Goal: Task Accomplishment & Management: Complete application form

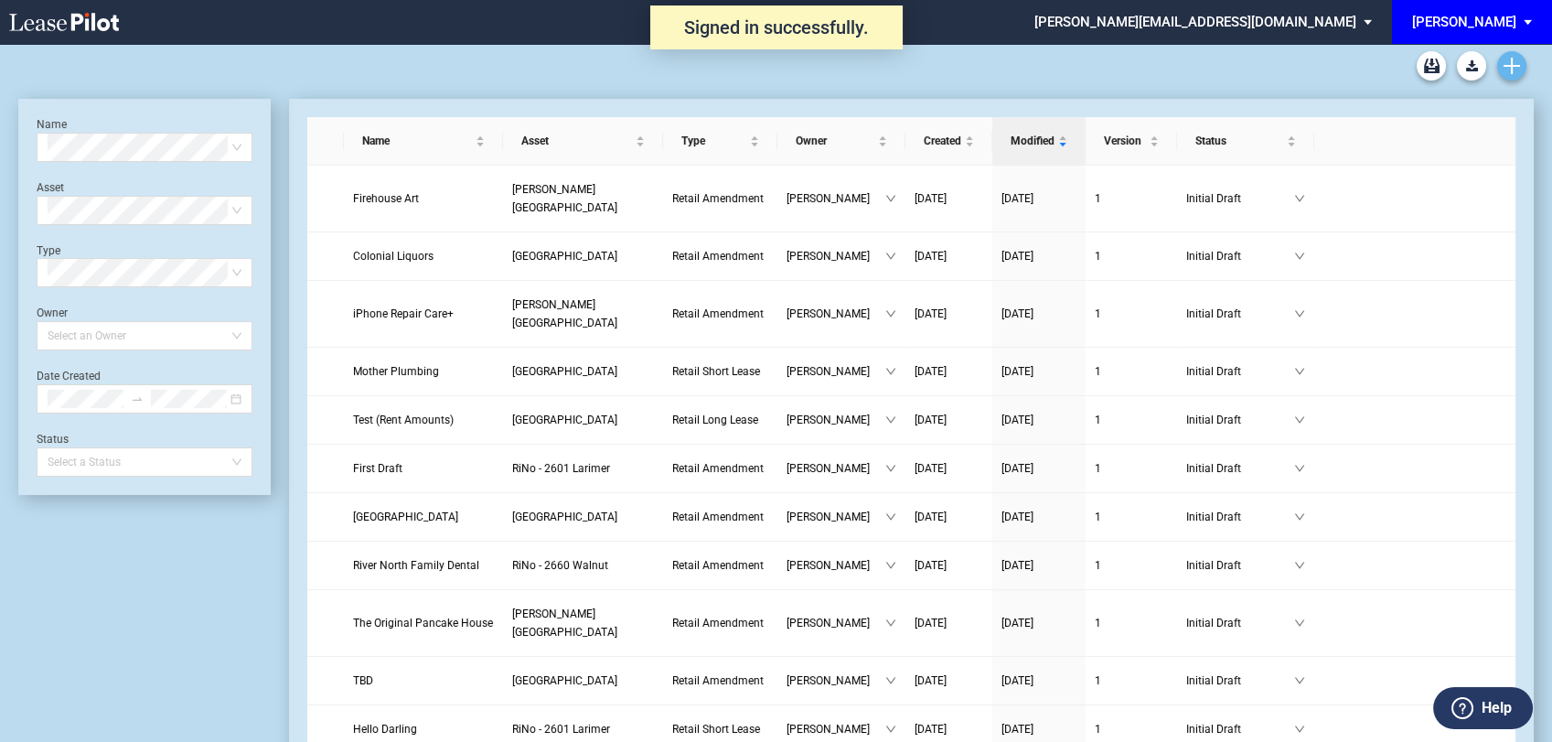
click at [1514, 68] on icon "Create new document" at bounding box center [1512, 66] width 16 height 16
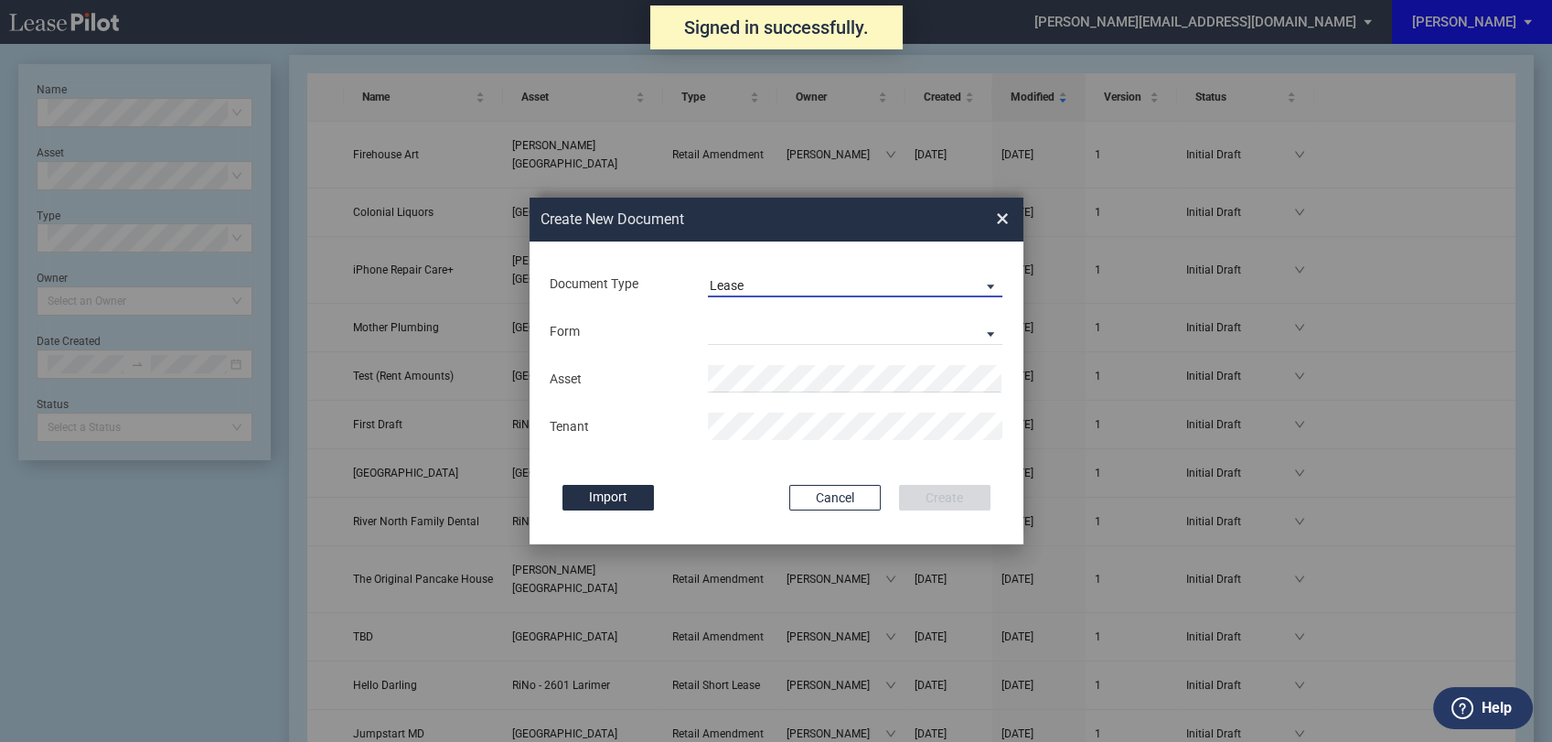
click at [816, 287] on span "Lease" at bounding box center [841, 286] width 263 height 18
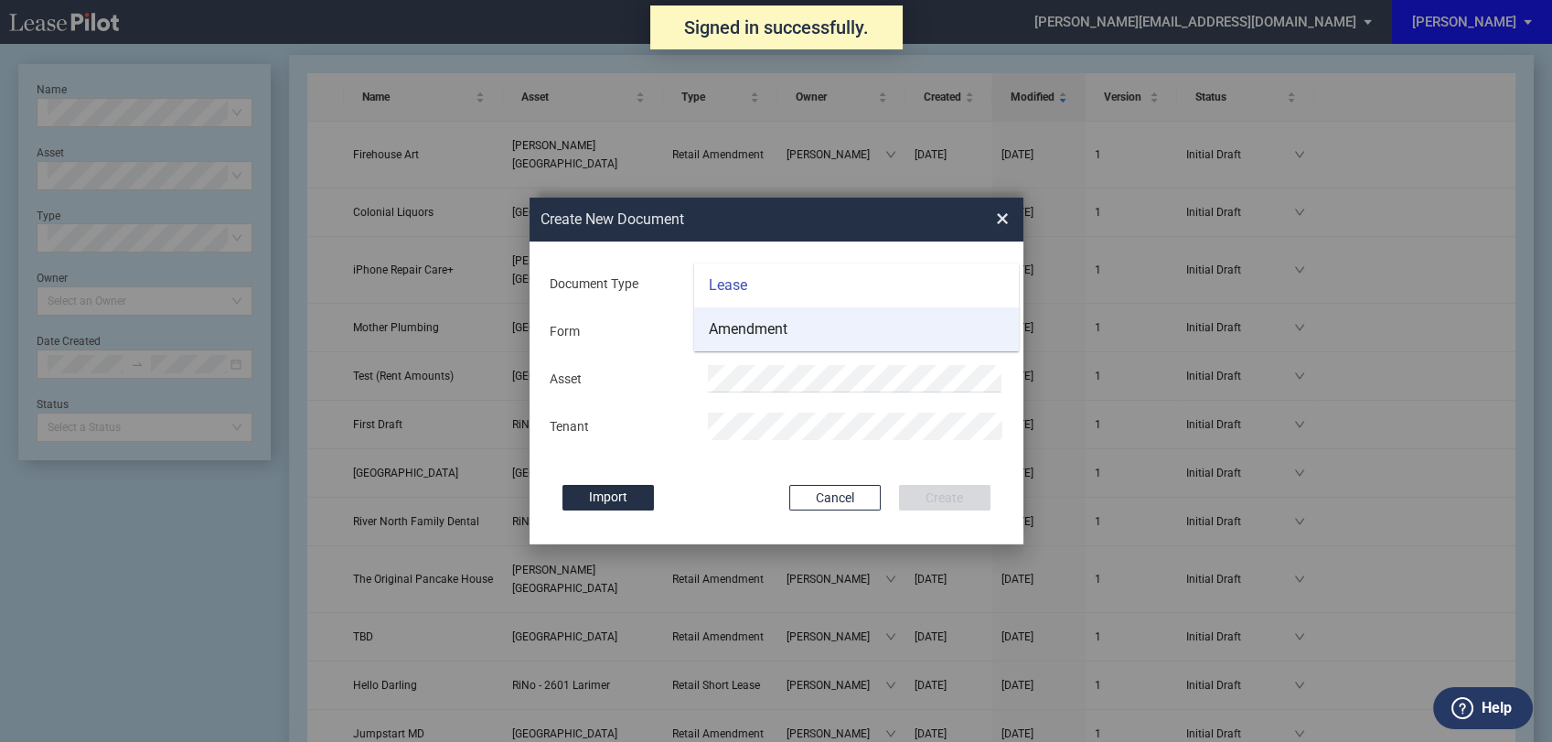
click at [763, 327] on div "Amendment" at bounding box center [748, 329] width 79 height 20
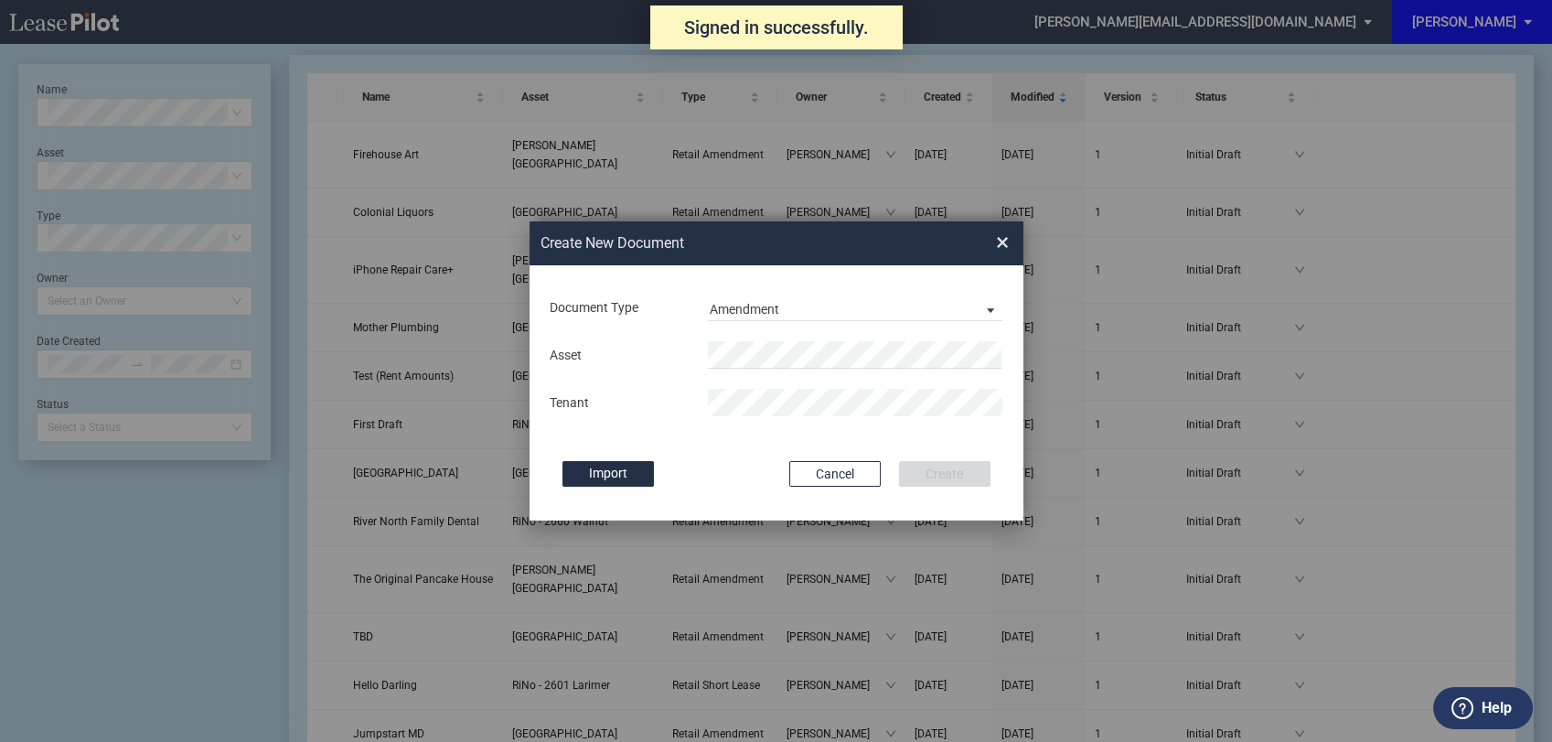
click at [753, 334] on div "Asset Tenant" at bounding box center [776, 378] width 457 height 95
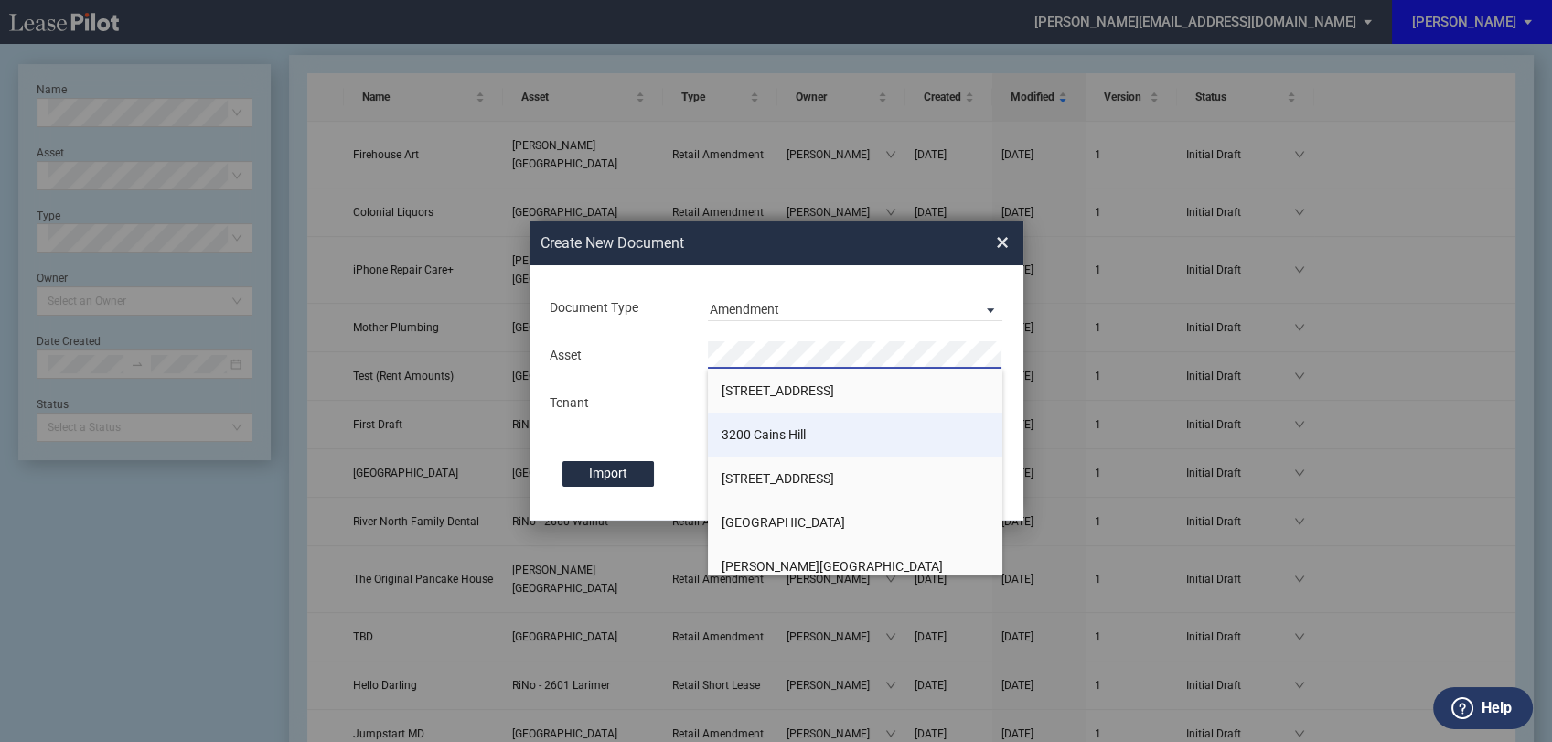
click at [752, 437] on span "3200 Cains Hill" at bounding box center [764, 434] width 84 height 15
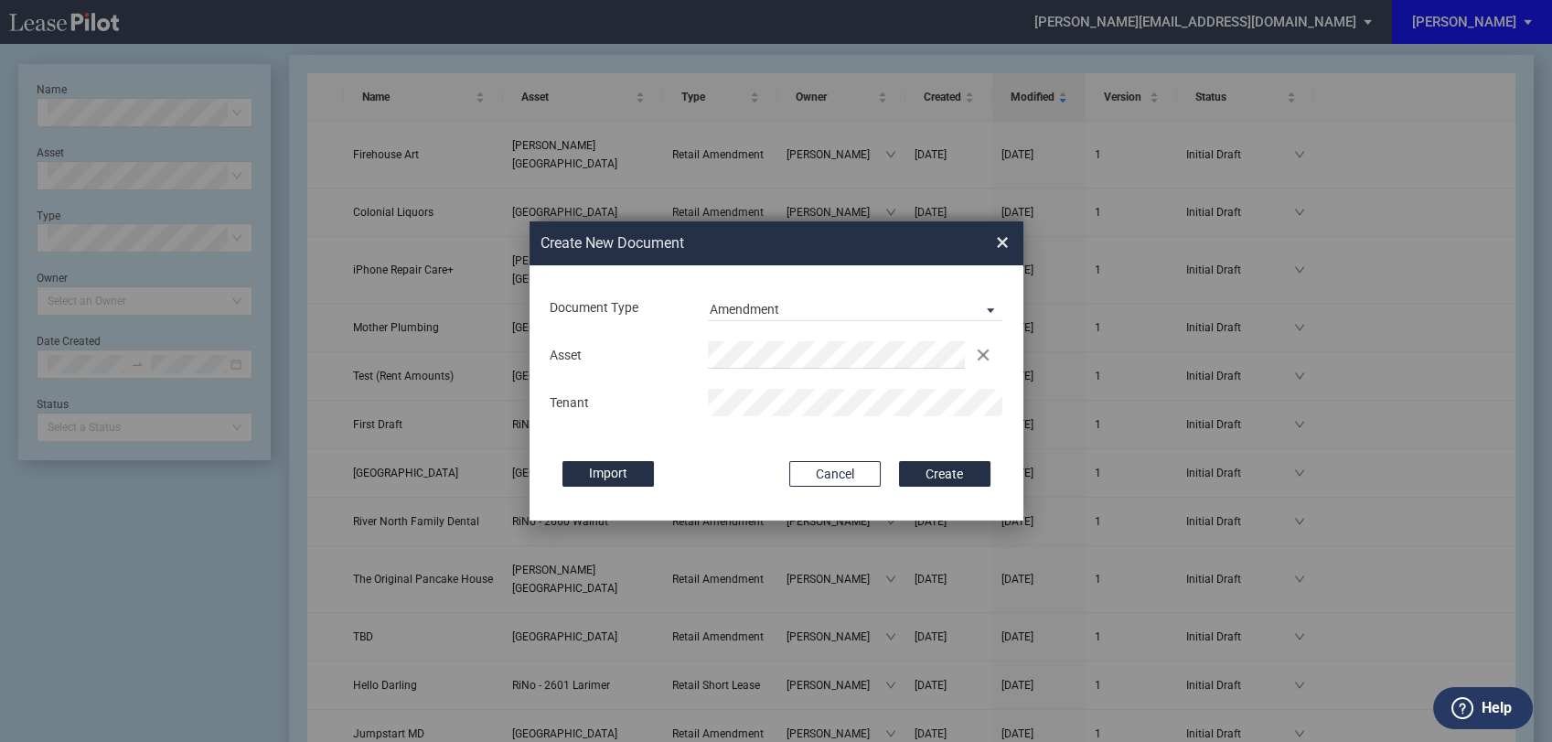
click at [758, 448] on div "Document Type Amendment Deal Type Retail Deal Type Retail Form Retail Amendment…" at bounding box center [777, 392] width 494 height 255
click at [944, 480] on button "Create" at bounding box center [944, 474] width 91 height 26
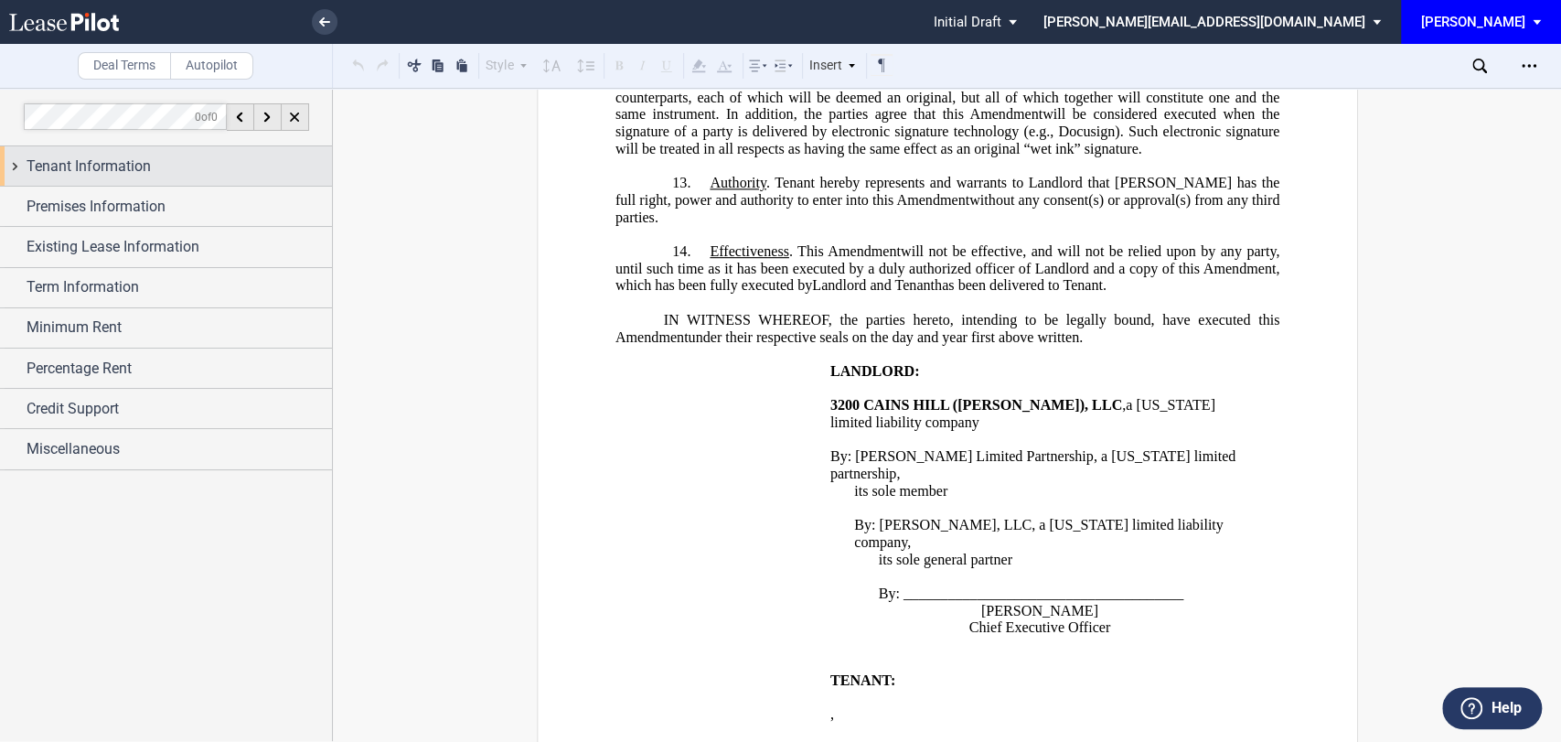
scroll to position [2438, 0]
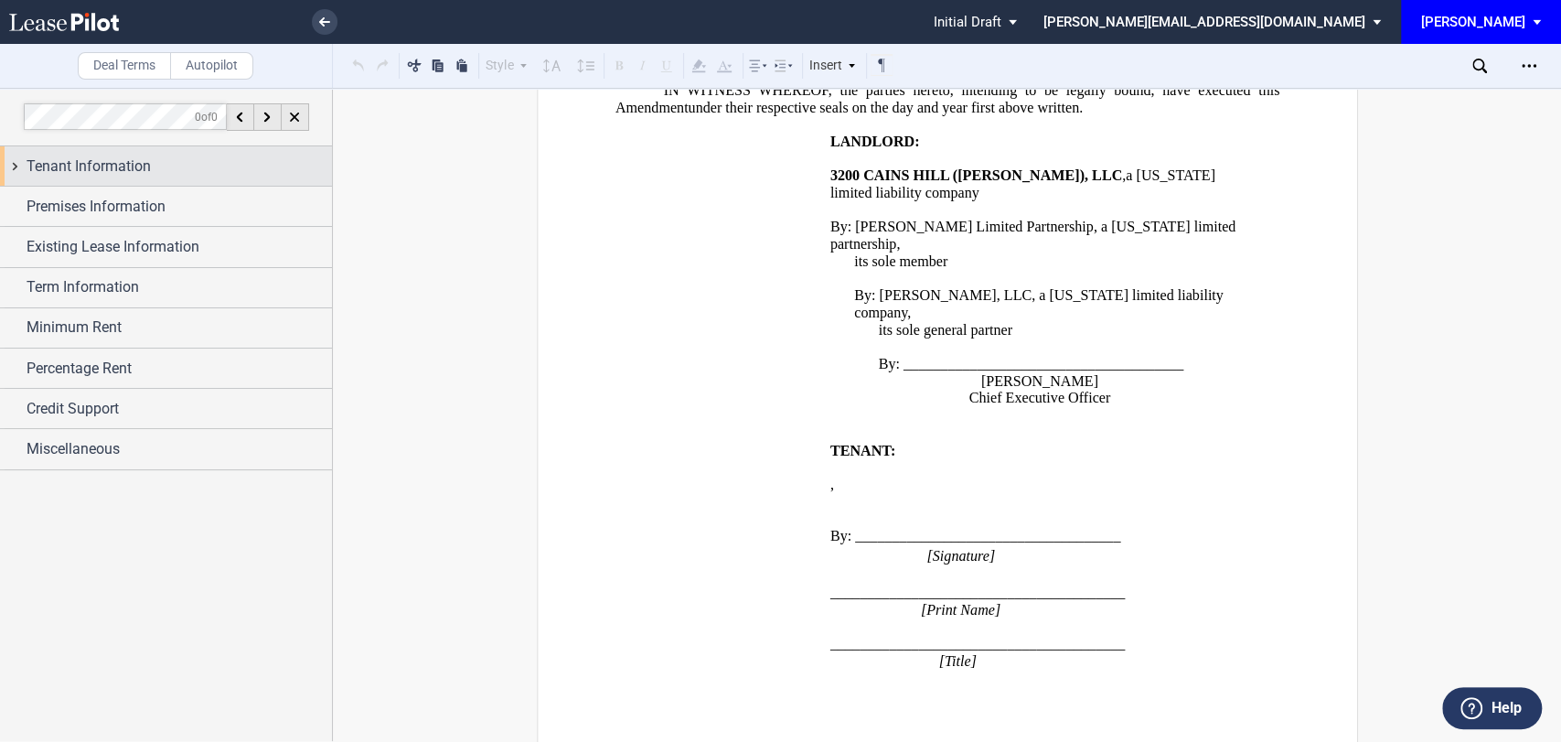
click at [77, 151] on div "Tenant Information" at bounding box center [166, 165] width 332 height 39
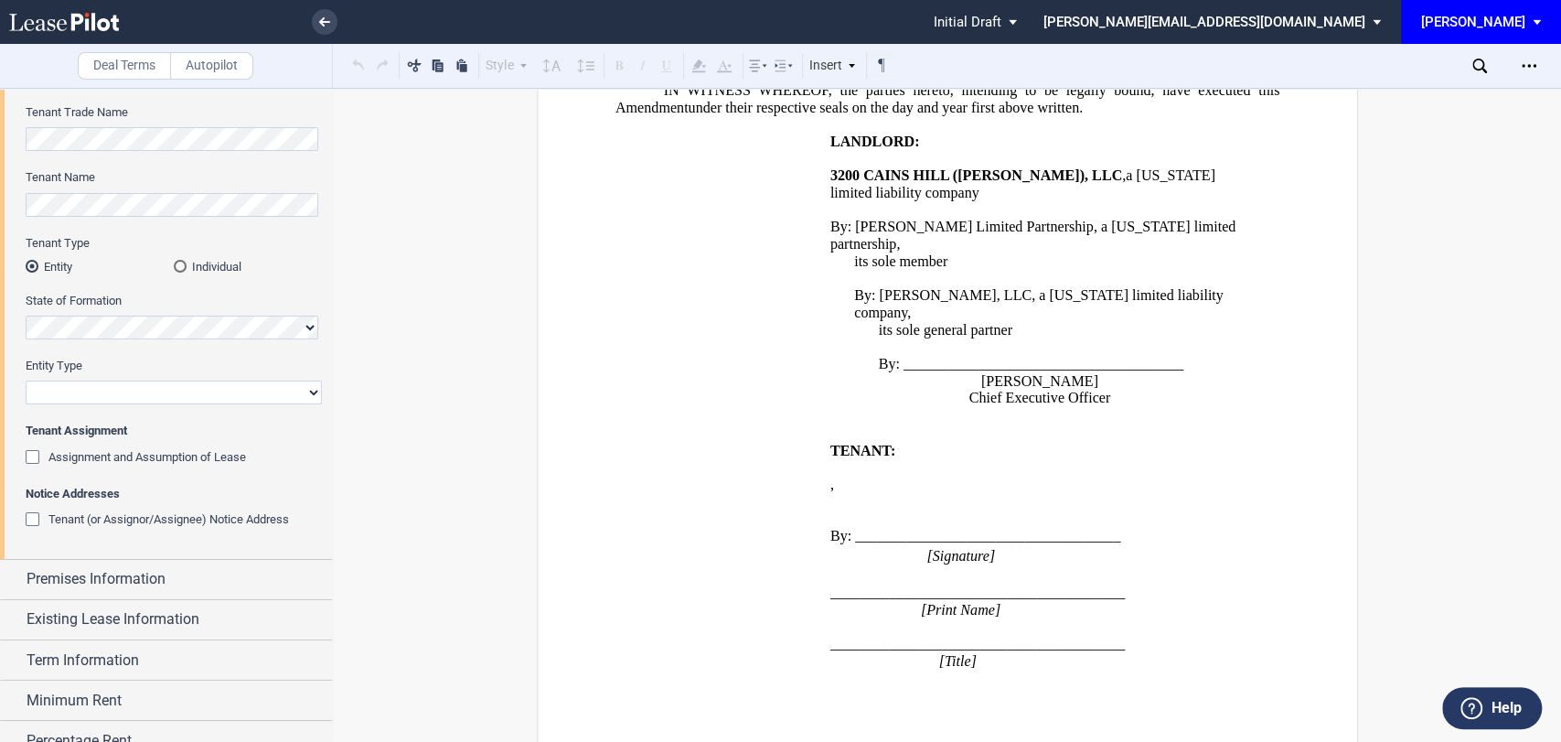
scroll to position [188, 0]
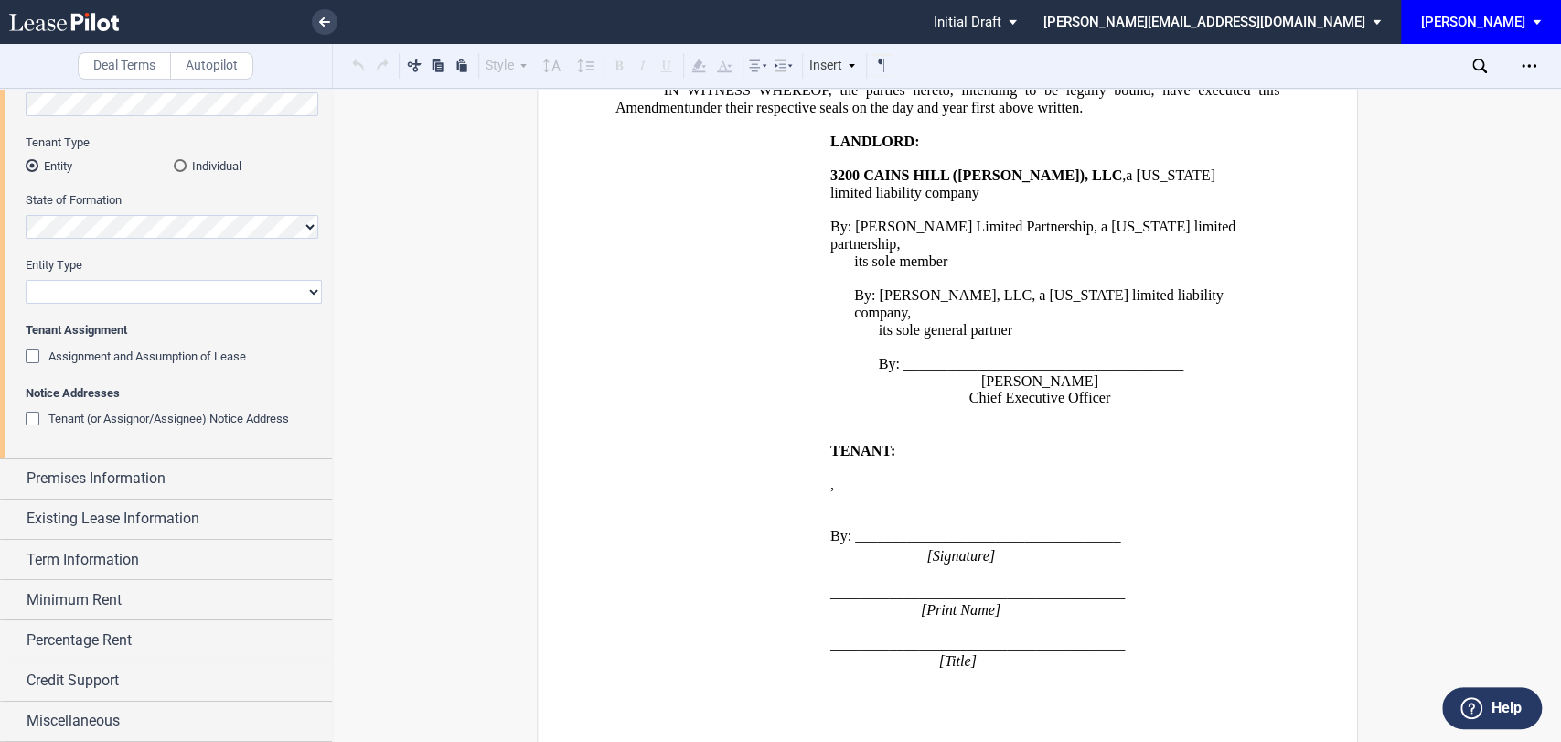
click at [85, 362] on span "Assignment and Assumption of Lease" at bounding box center [147, 356] width 198 height 14
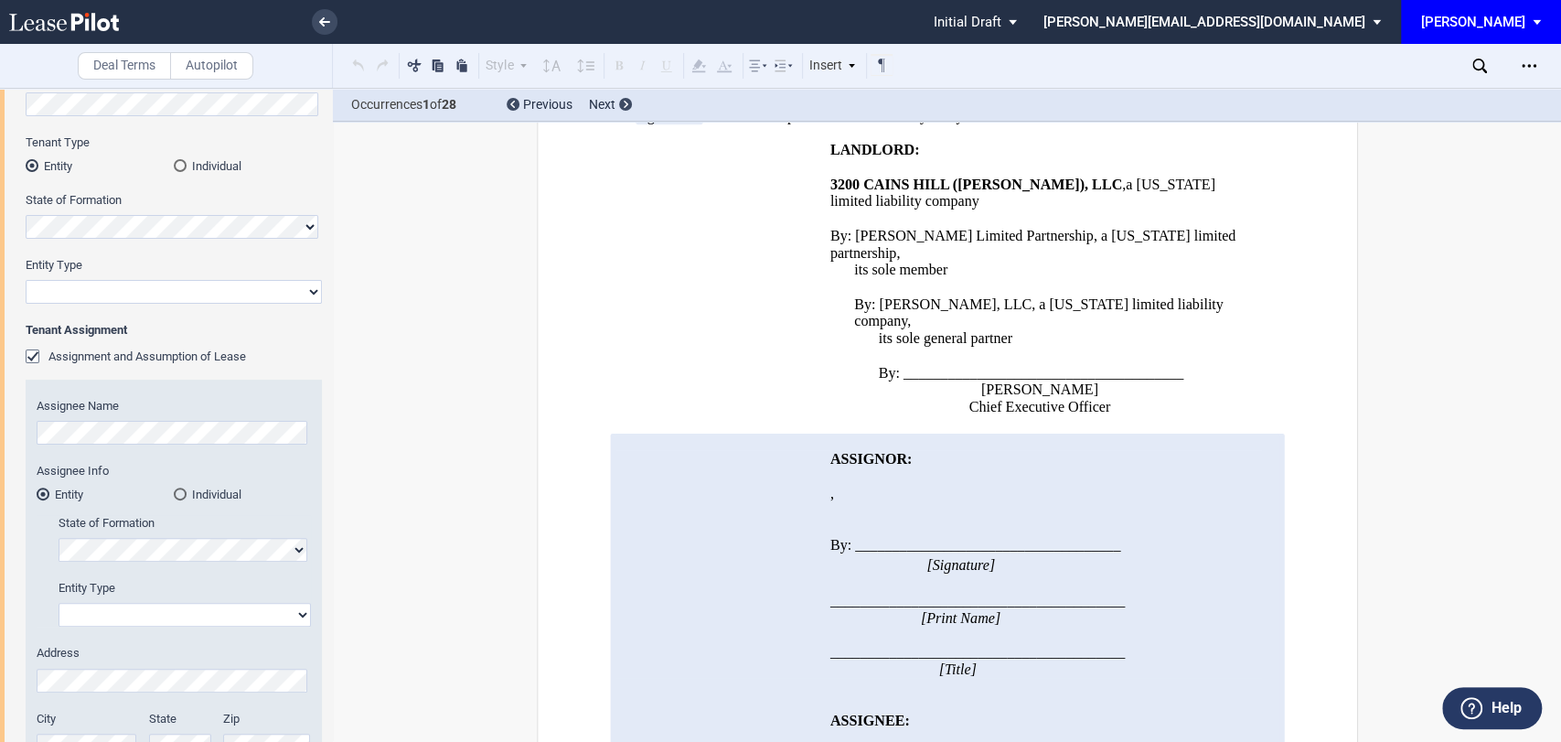
scroll to position [759, 0]
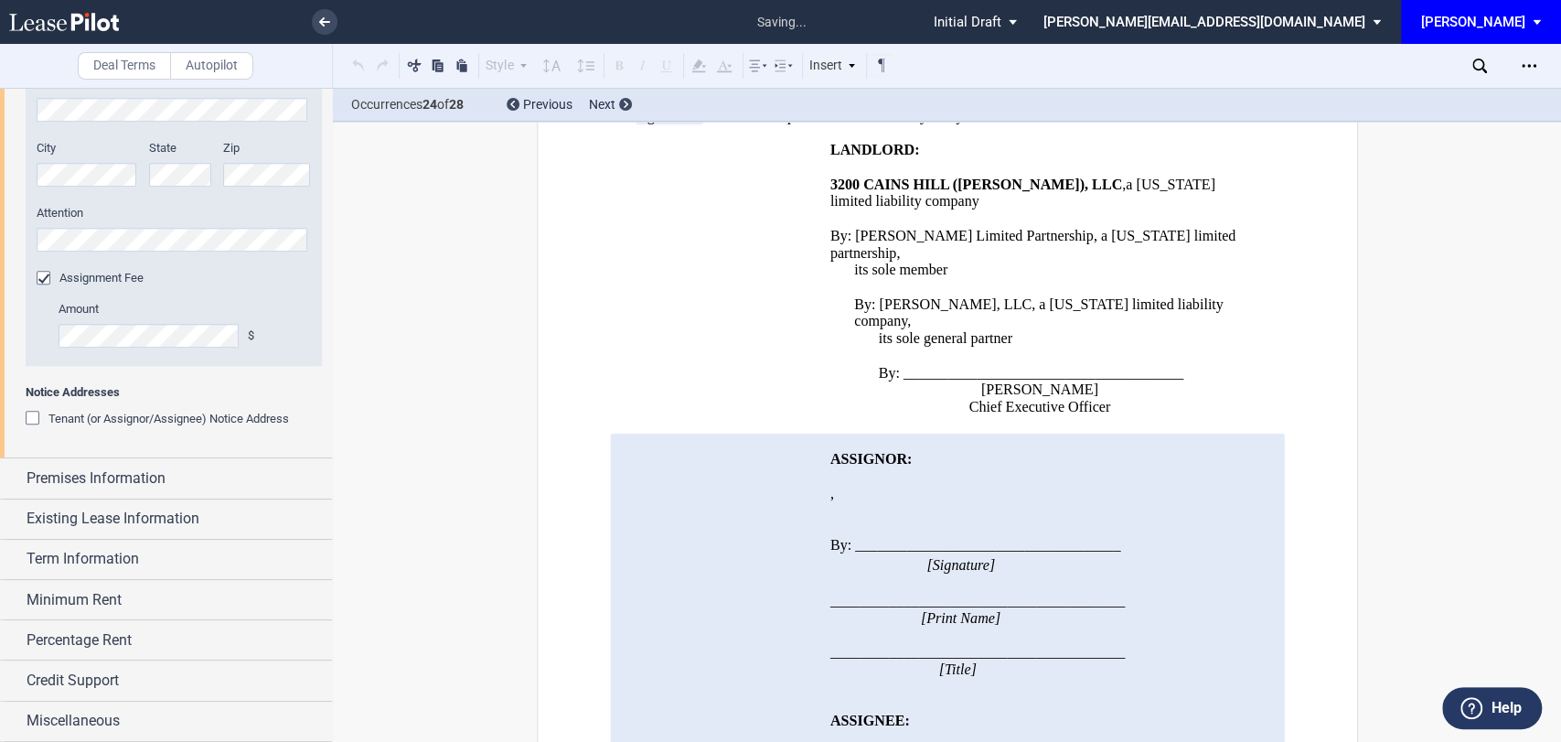
click at [84, 416] on span "Tenant (or Assignor/Assignee) Notice Address" at bounding box center [168, 419] width 241 height 14
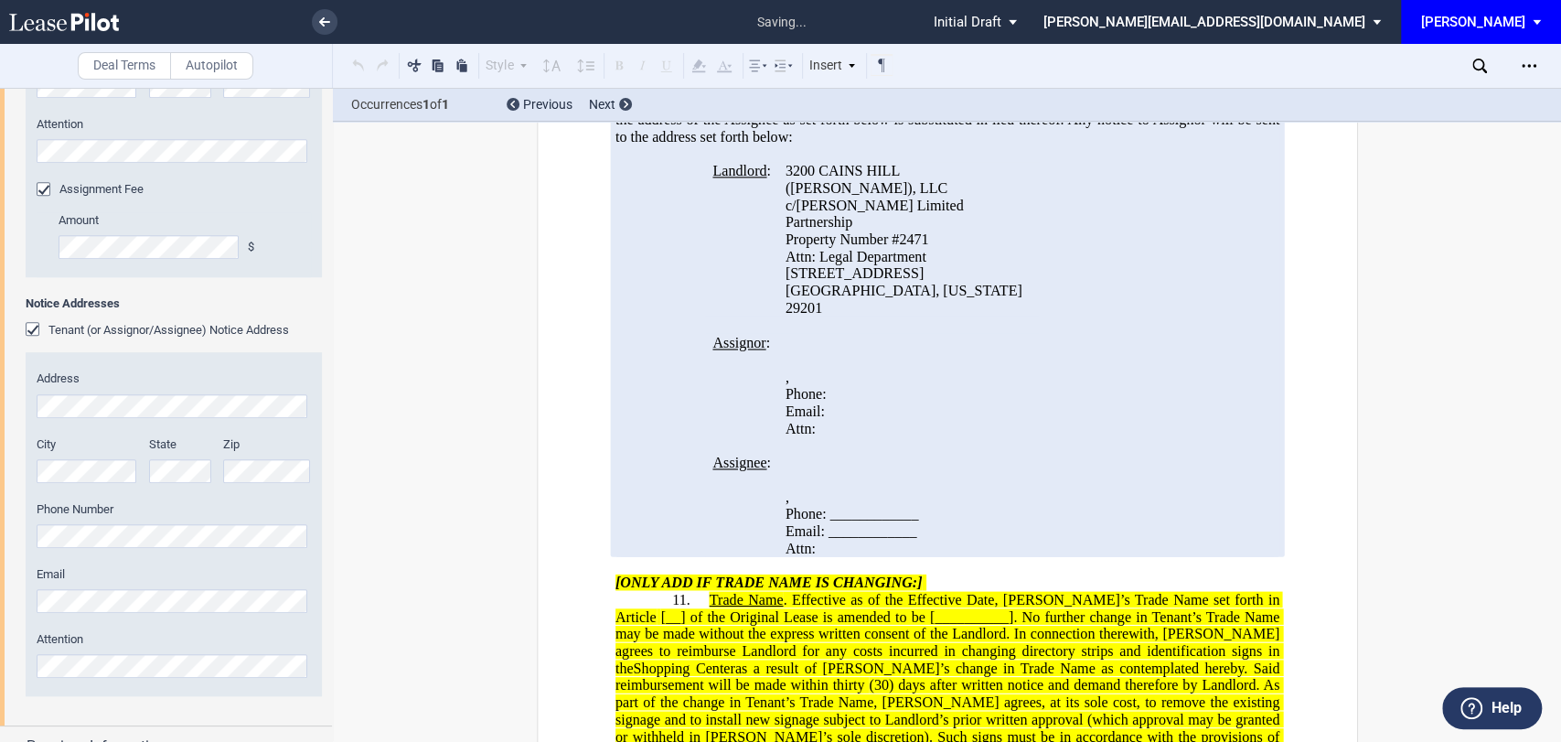
scroll to position [1064, 0]
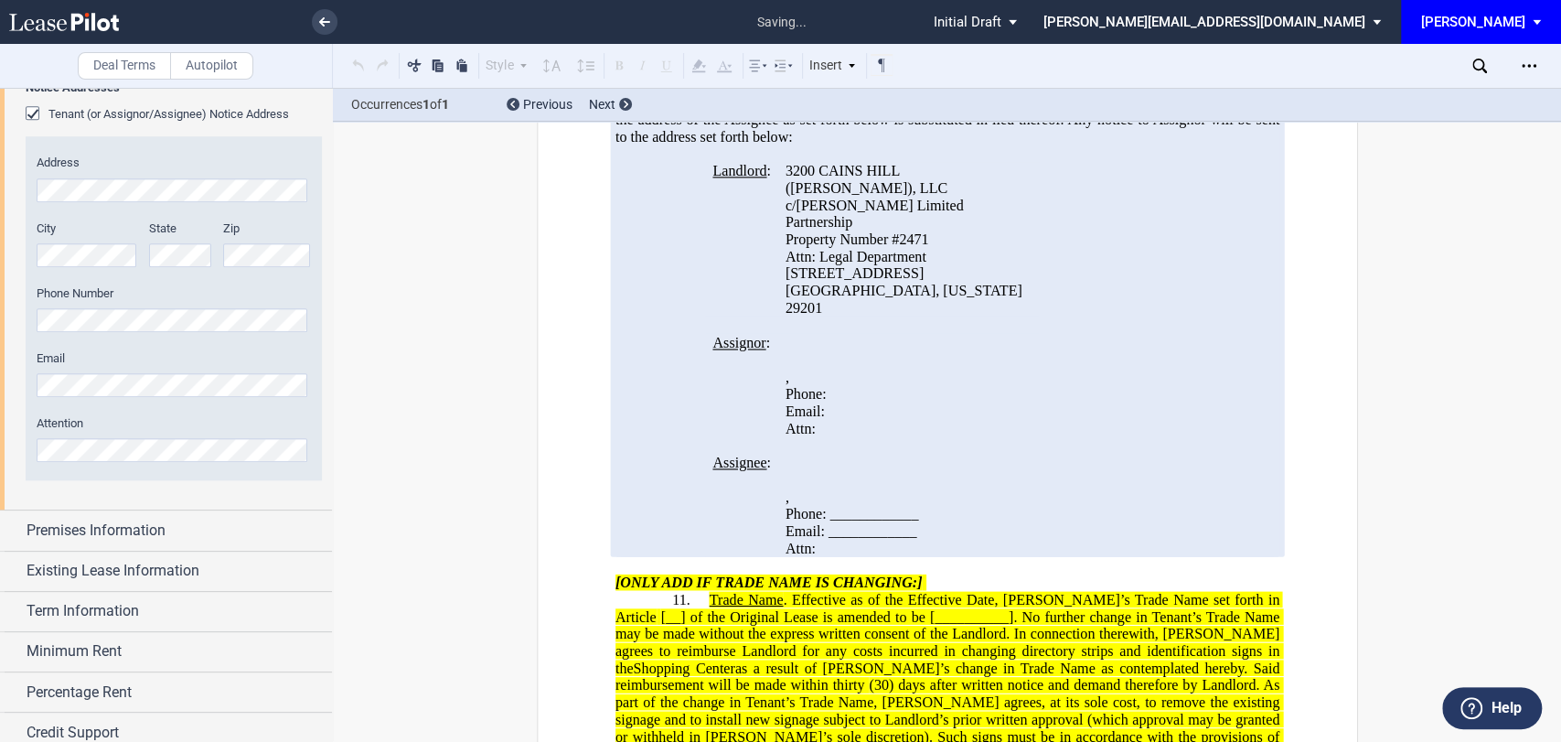
drag, startPoint x: 46, startPoint y: 535, endPoint x: 64, endPoint y: 495, distance: 44.2
click at [47, 535] on span "Premises Information" at bounding box center [96, 531] width 139 height 22
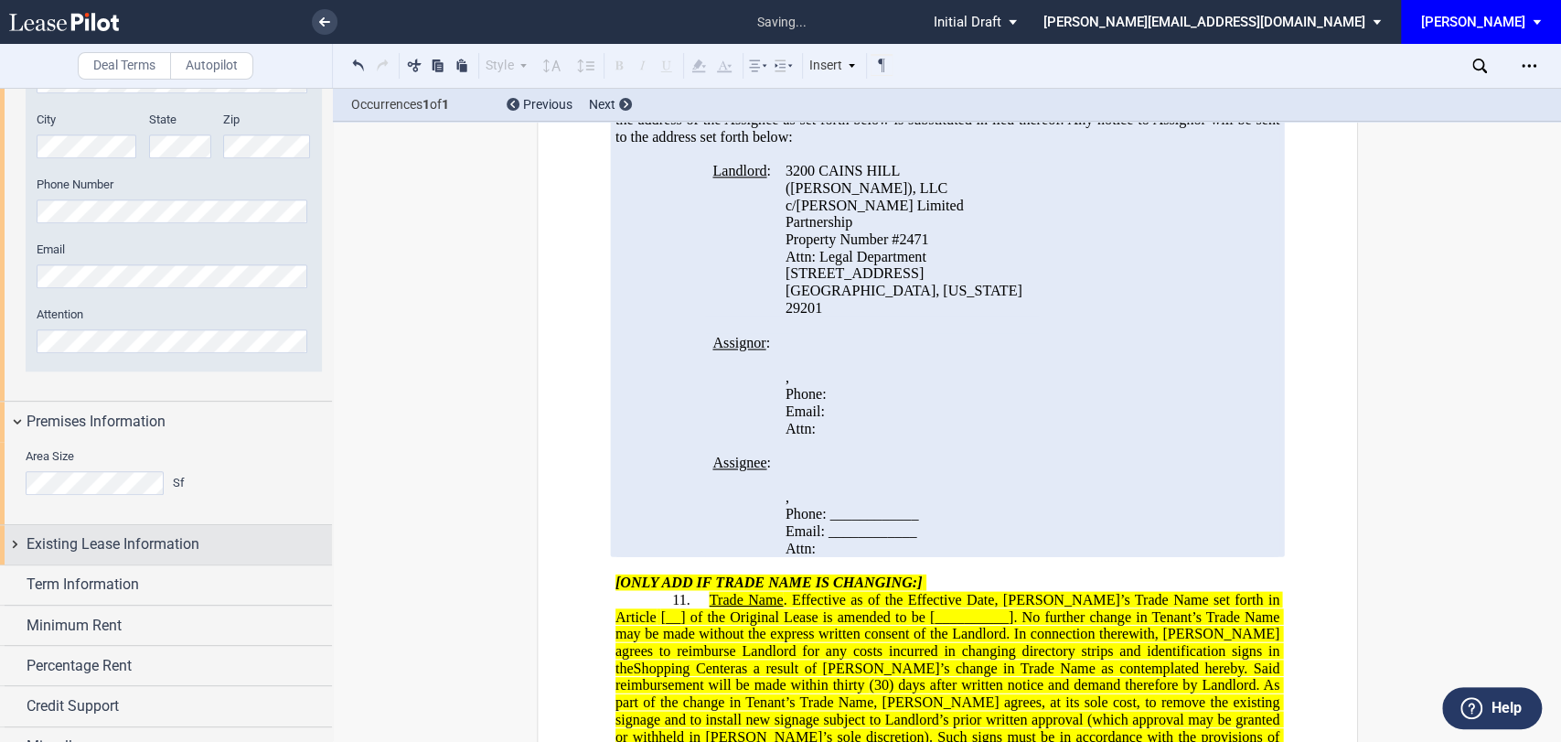
click at [83, 536] on span "Existing Lease Information" at bounding box center [113, 544] width 173 height 22
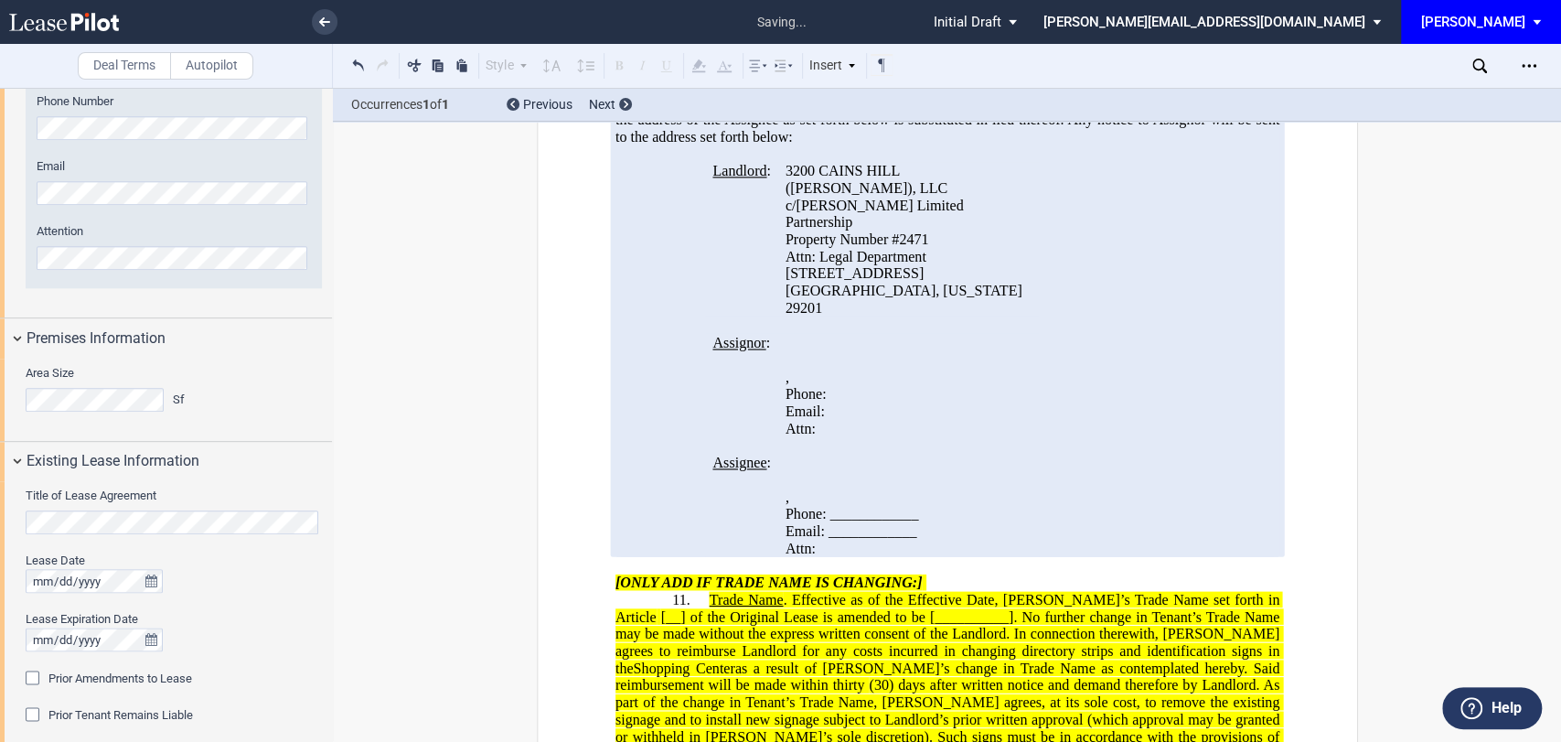
scroll to position [1402, 0]
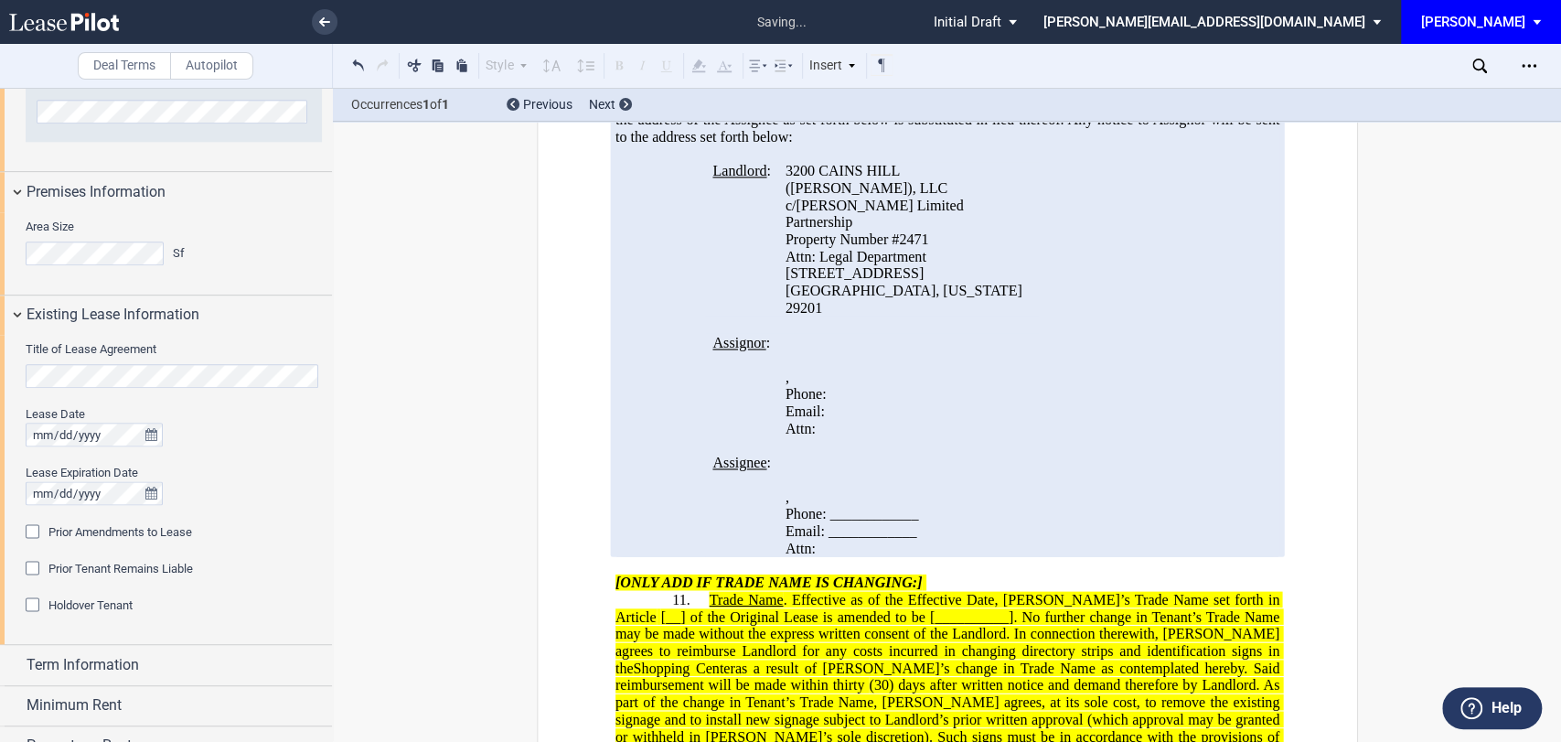
click at [85, 534] on span "Prior Amendments to Lease" at bounding box center [120, 532] width 144 height 14
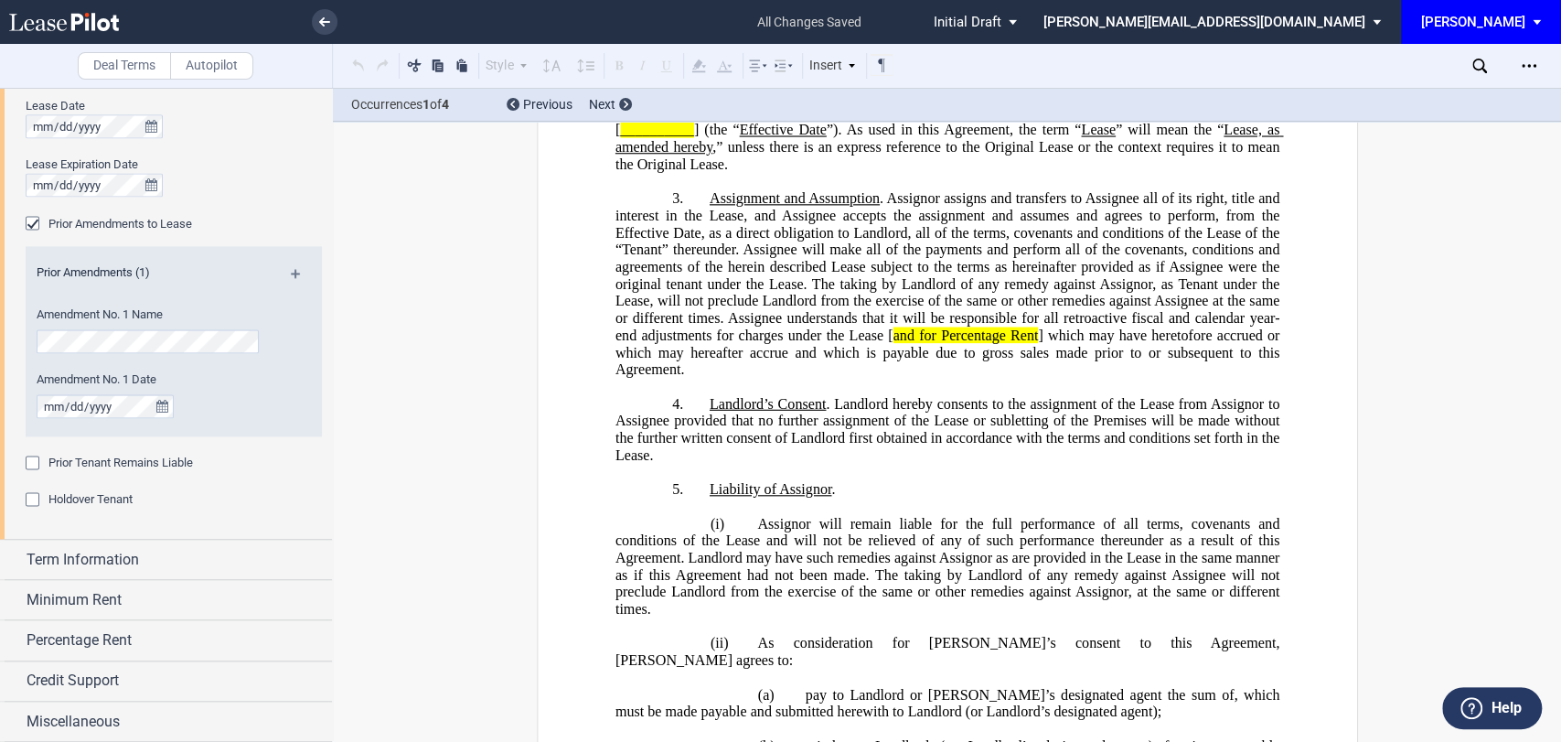
scroll to position [0, 0]
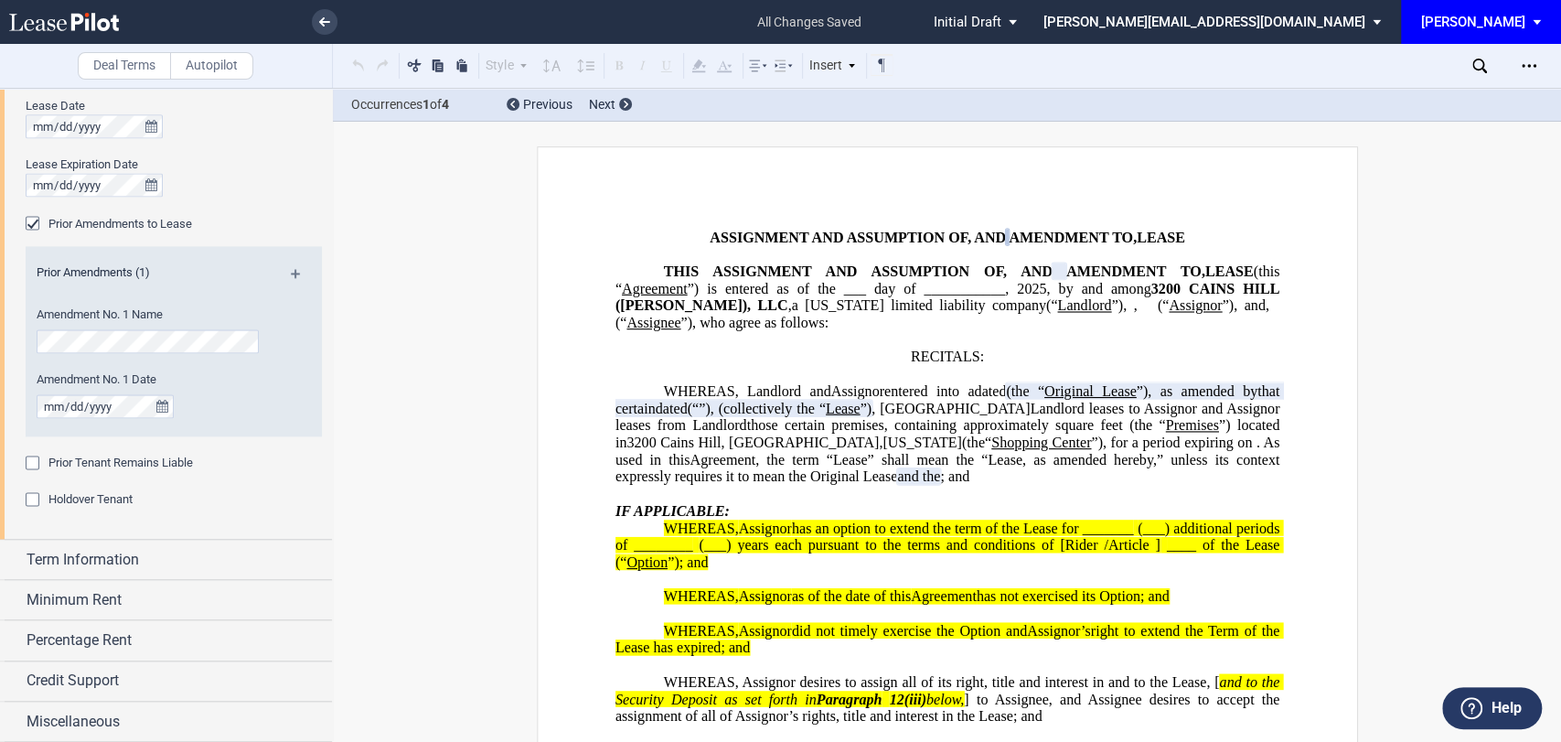
click at [89, 463] on span "Prior Tenant Remains Liable" at bounding box center [120, 462] width 145 height 14
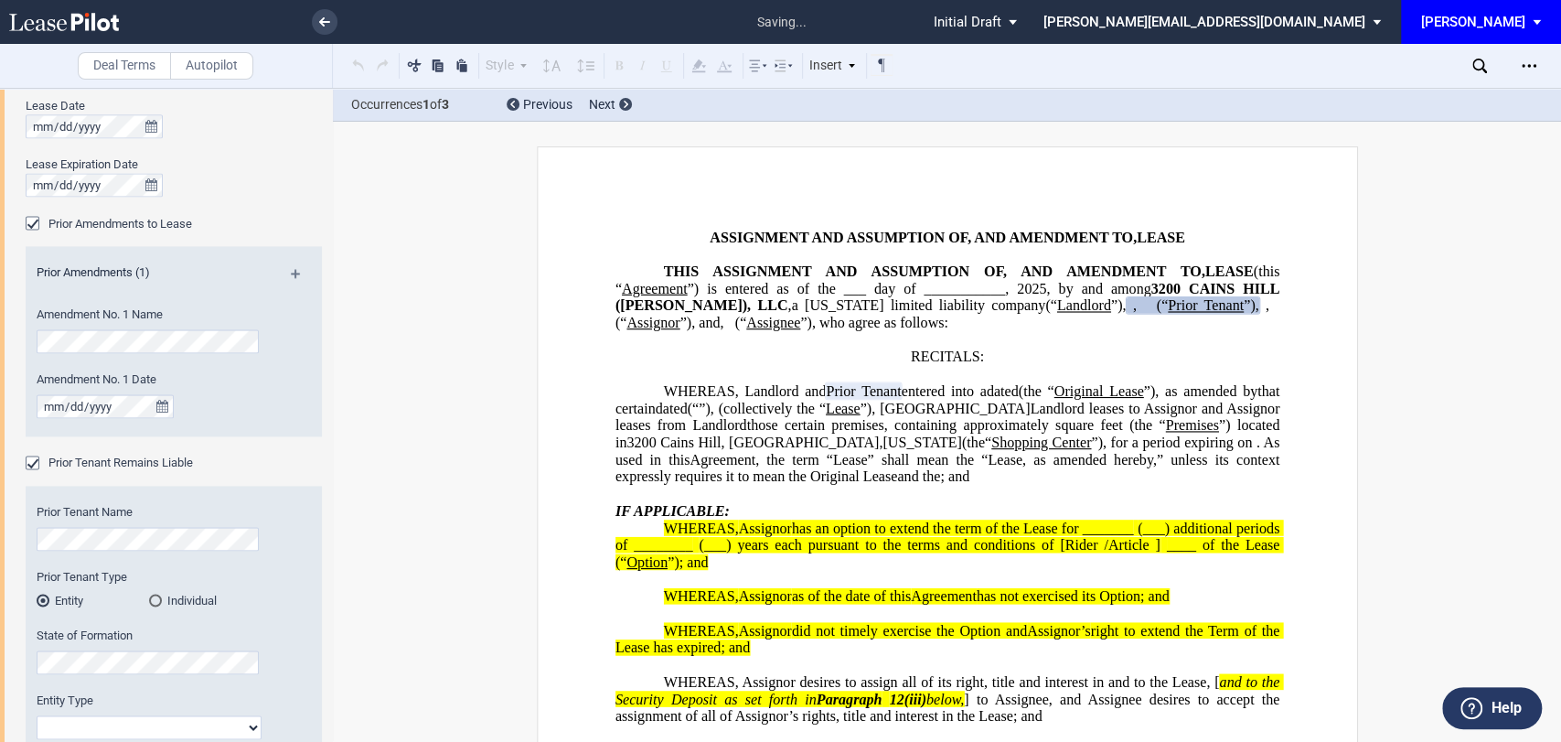
scroll to position [1995, 0]
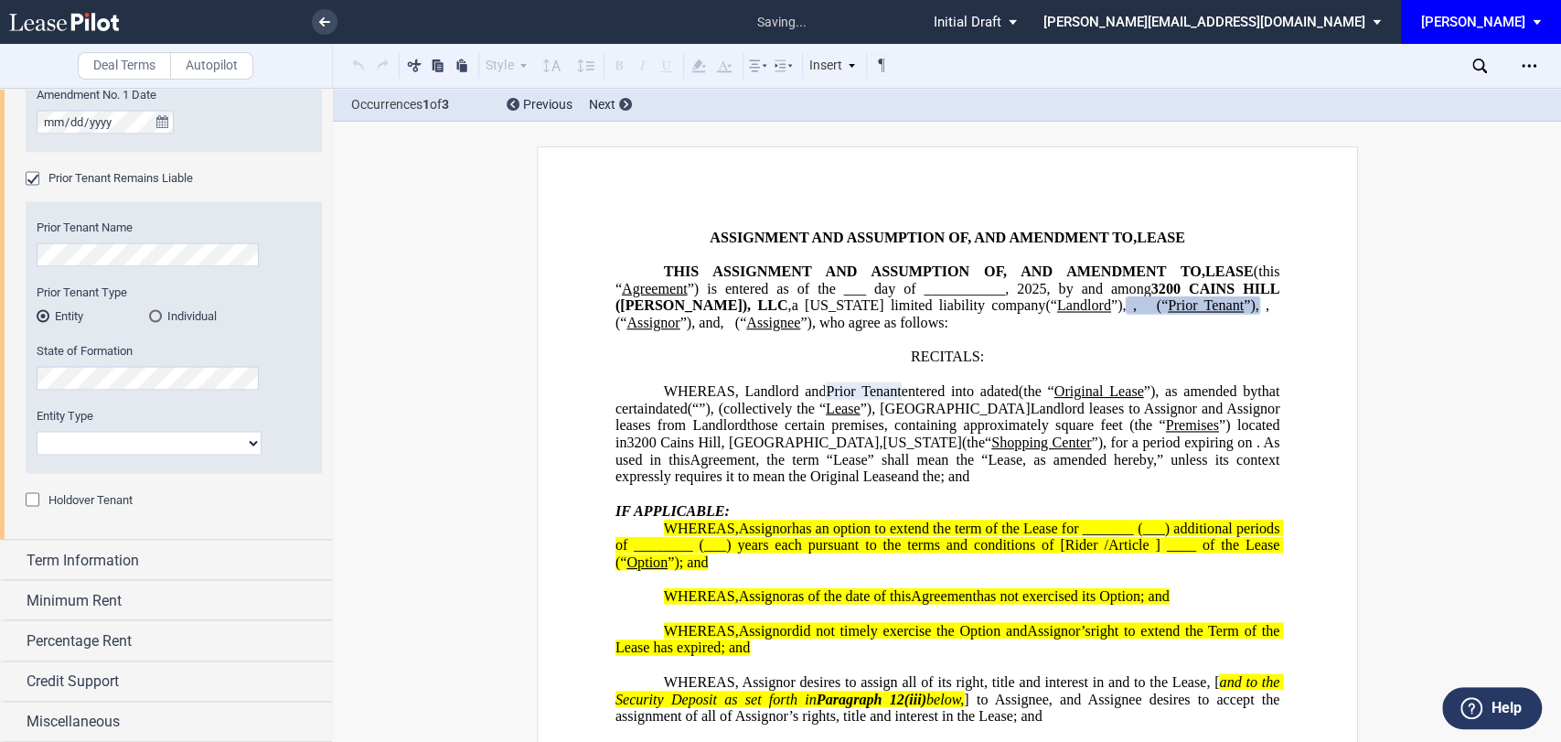
click at [86, 507] on div "Holdover Tenant" at bounding box center [90, 499] width 84 height 16
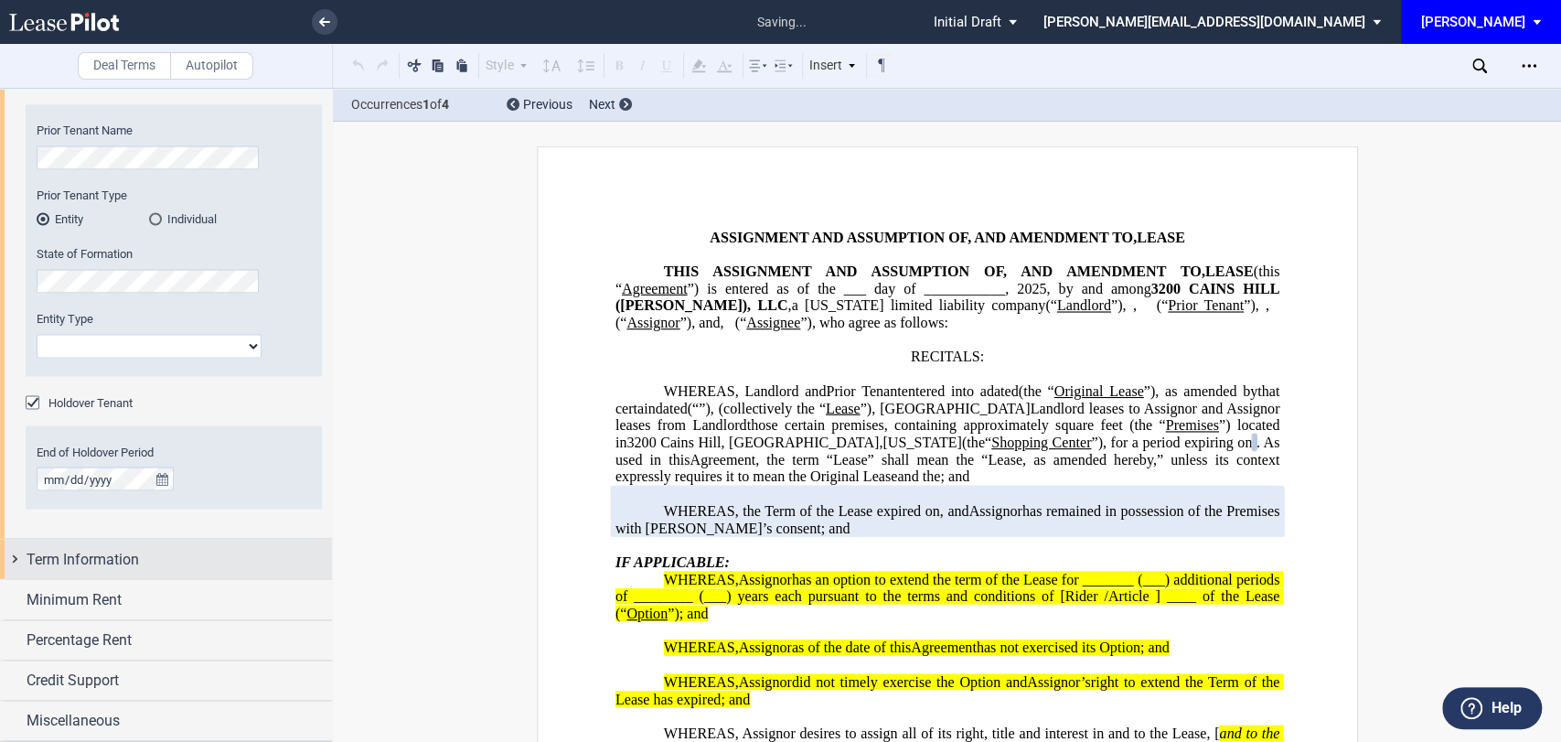
click at [102, 565] on span "Term Information" at bounding box center [83, 559] width 113 height 22
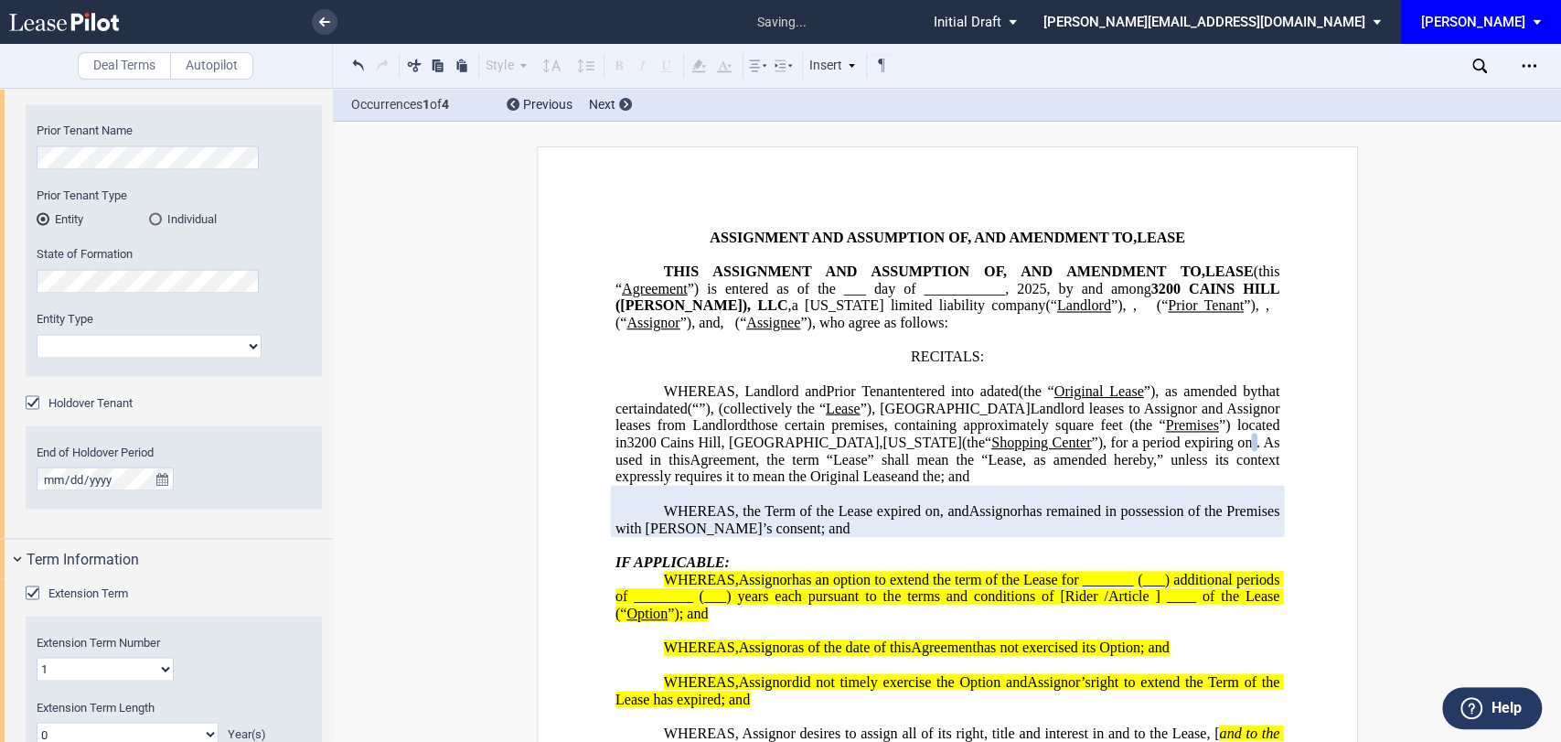
scroll to position [2298, 0]
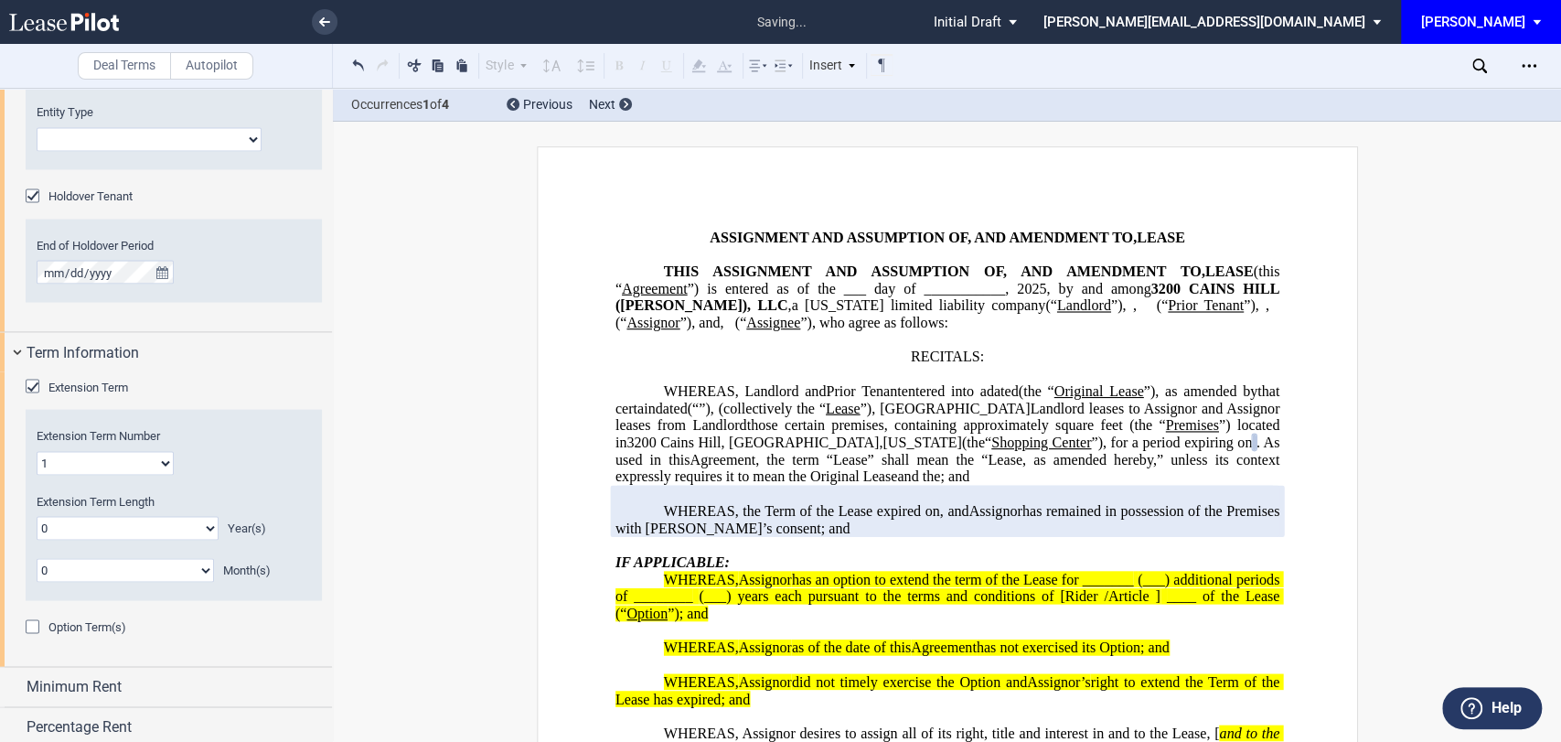
drag, startPoint x: 83, startPoint y: 621, endPoint x: 100, endPoint y: 597, distance: 28.9
click at [82, 621] on span "Option Term(s)" at bounding box center [87, 626] width 78 height 14
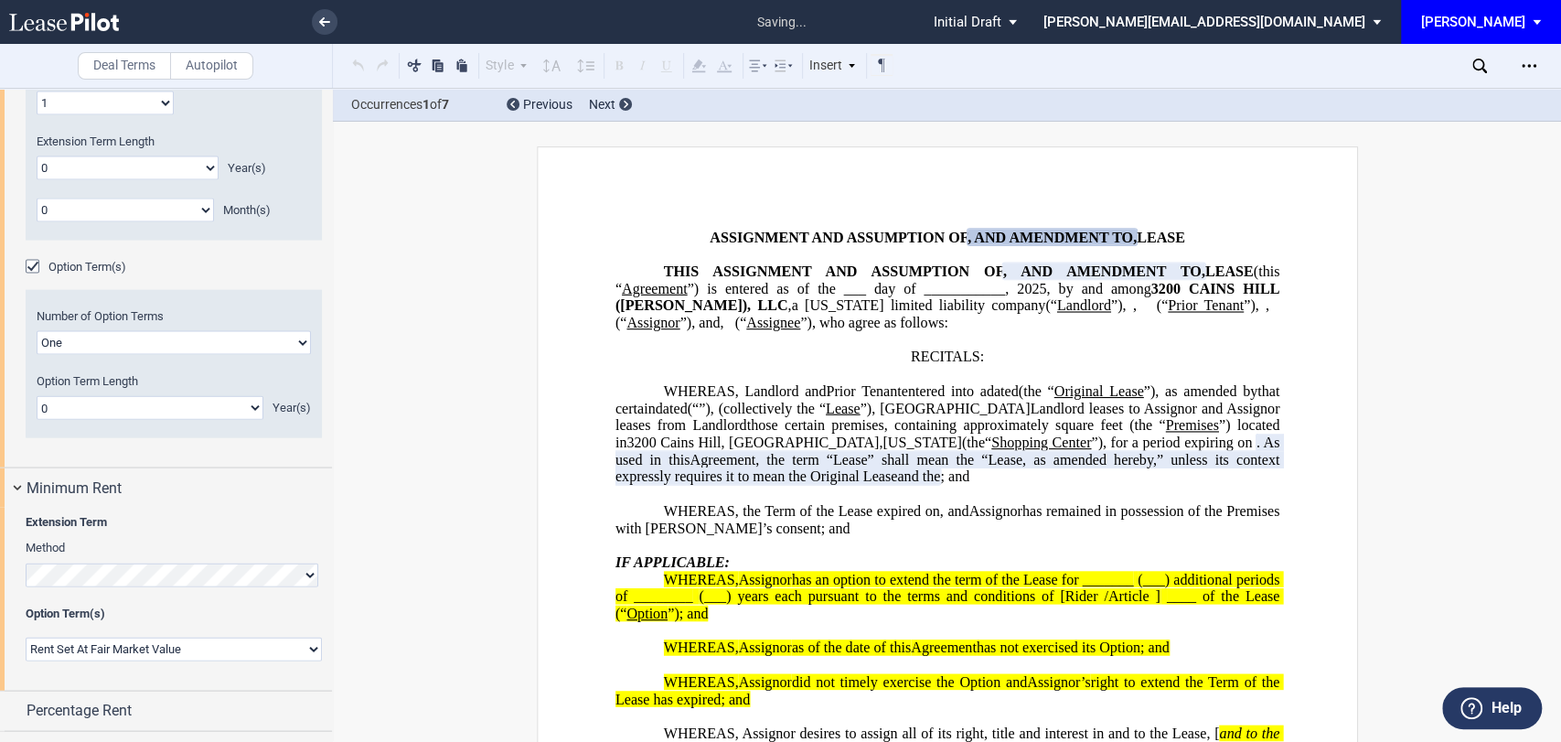
scroll to position [2729, 0]
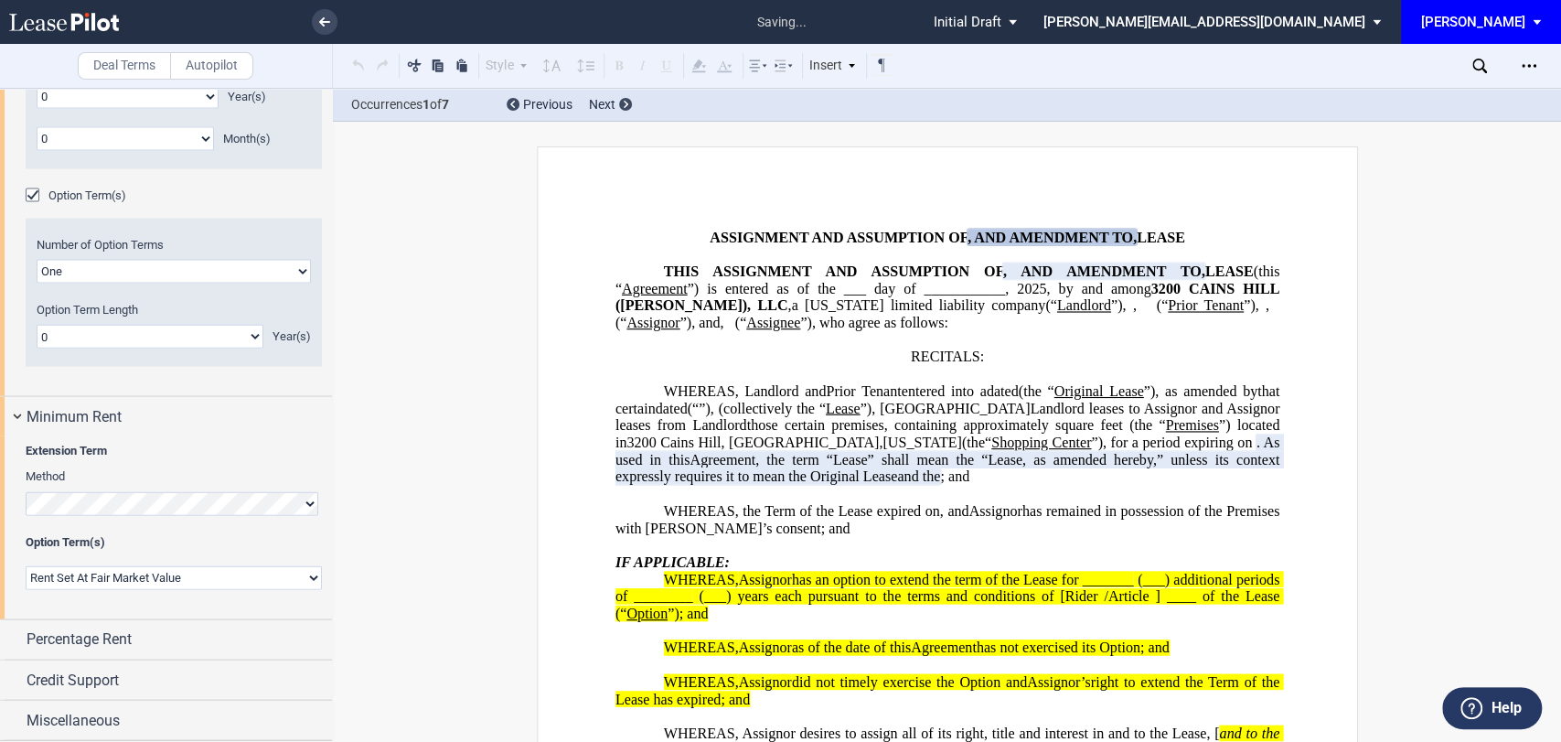
click at [84, 632] on span "Percentage Rent" at bounding box center [79, 639] width 105 height 22
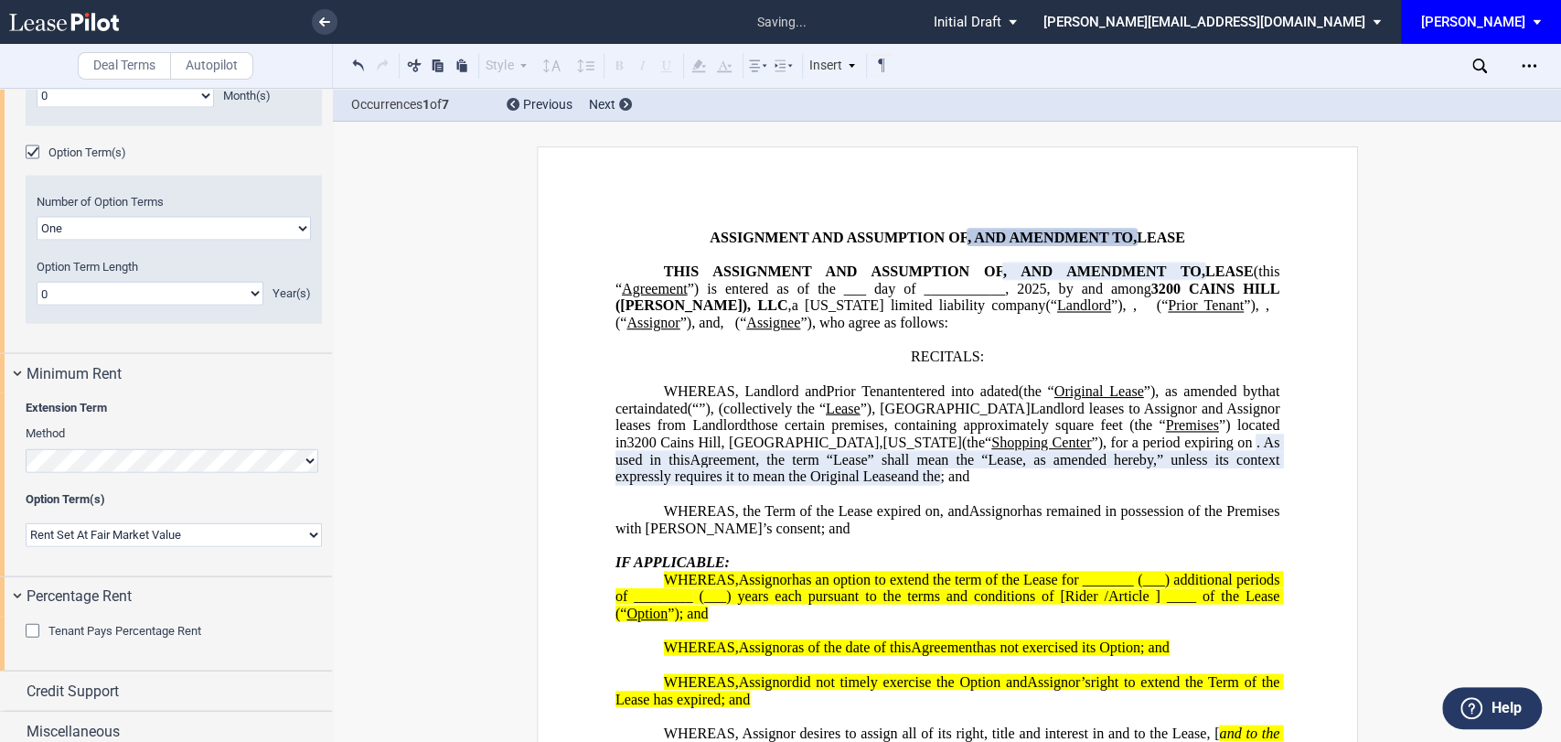
scroll to position [2773, 0]
click at [95, 632] on div "Tenant Pays Percentage Rent Amount % Type of Breakpoint Natural Breakpoint Unna…" at bounding box center [174, 640] width 296 height 37
click at [94, 623] on span "Tenant Pays Percentage Rent" at bounding box center [124, 630] width 153 height 14
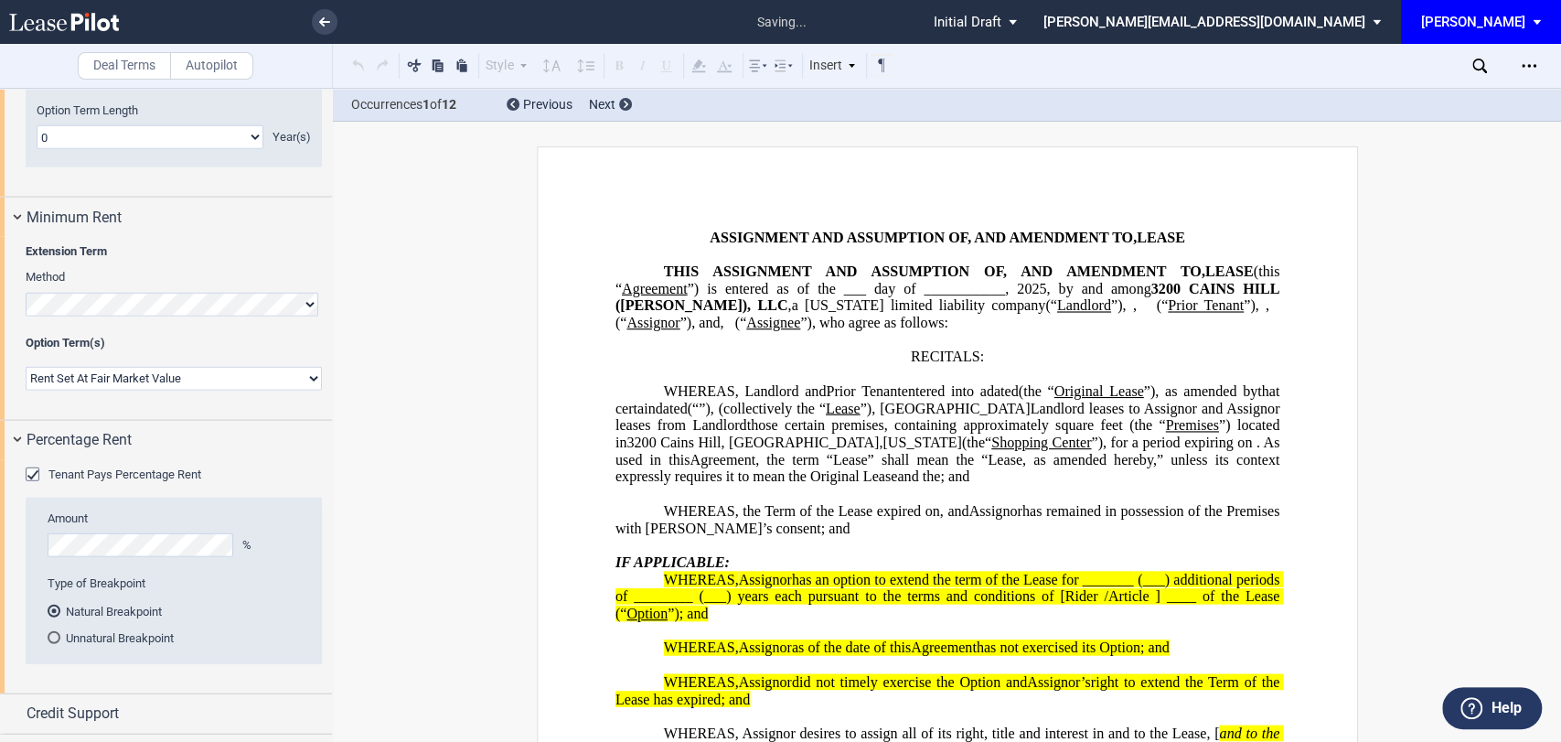
scroll to position [2963, 0]
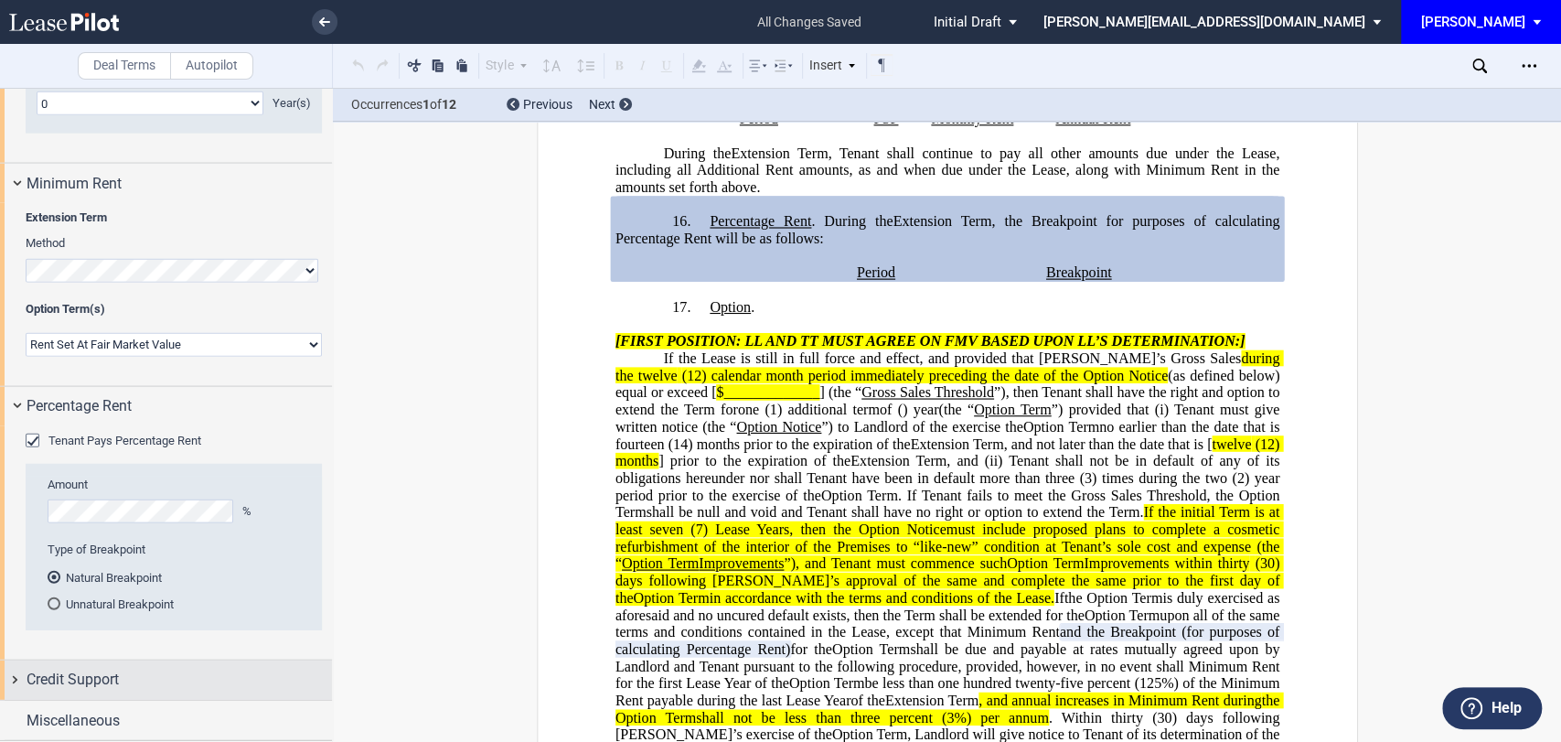
click at [88, 660] on div "Credit Support" at bounding box center [166, 679] width 332 height 39
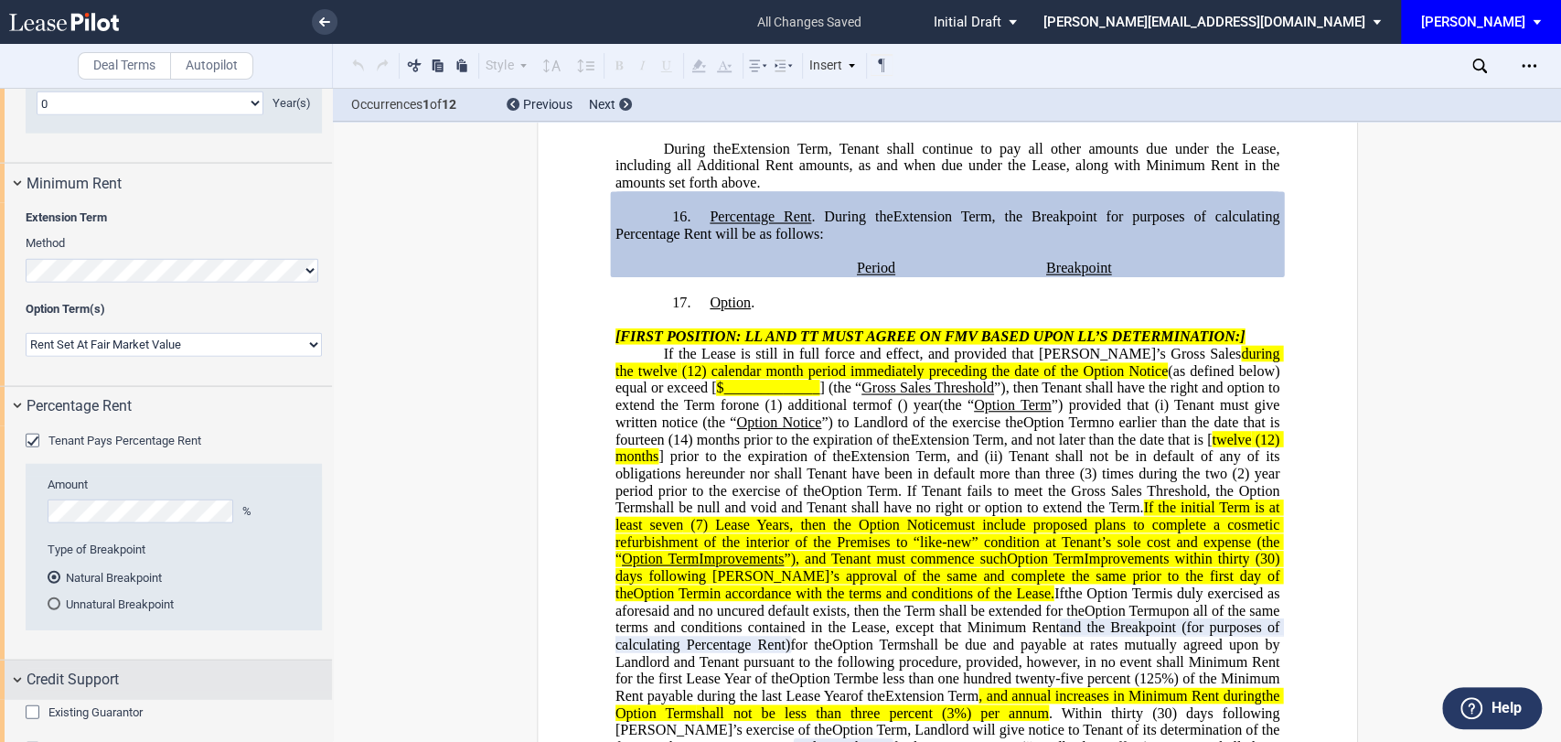
scroll to position [3036, 0]
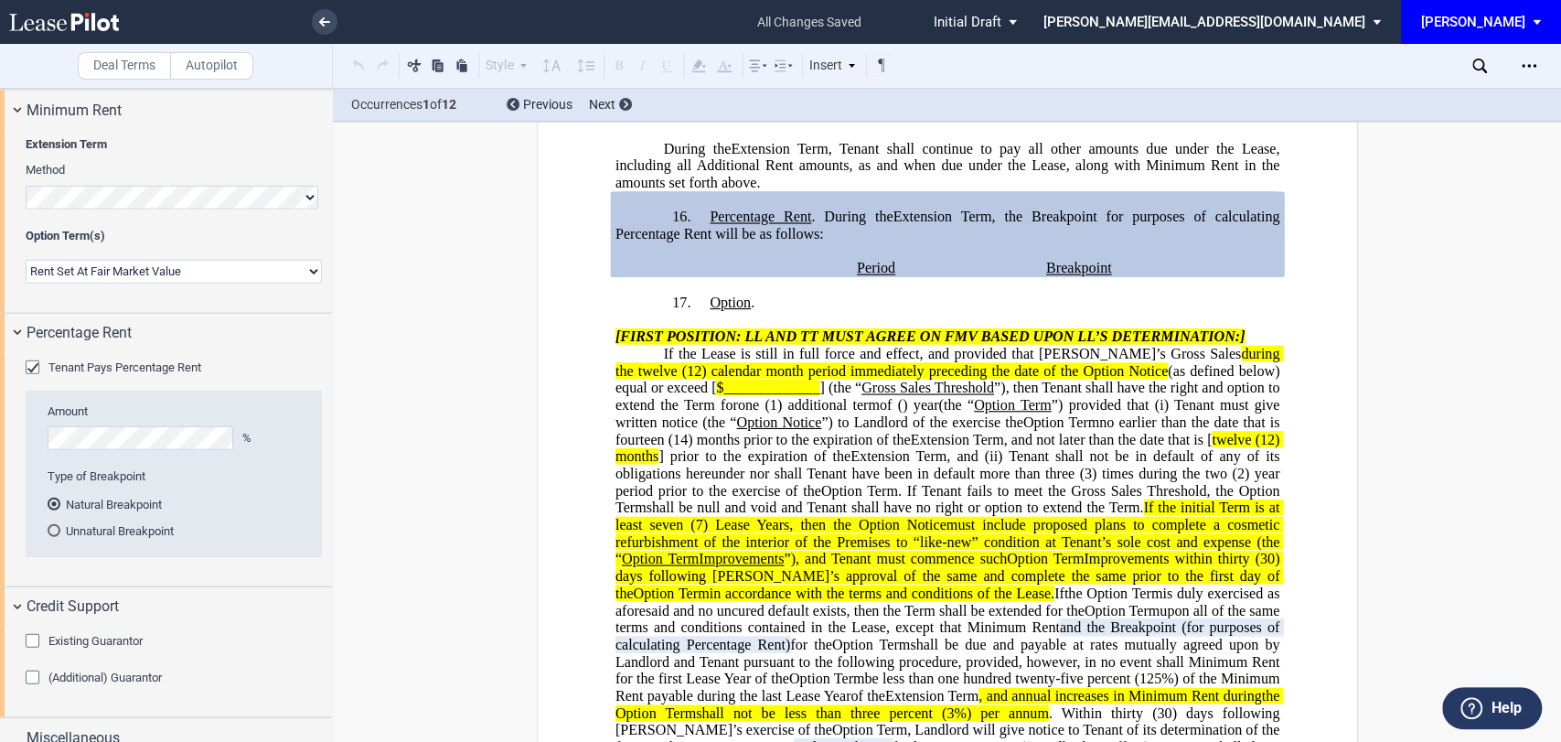
click at [90, 635] on span "Existing Guarantor" at bounding box center [95, 641] width 94 height 14
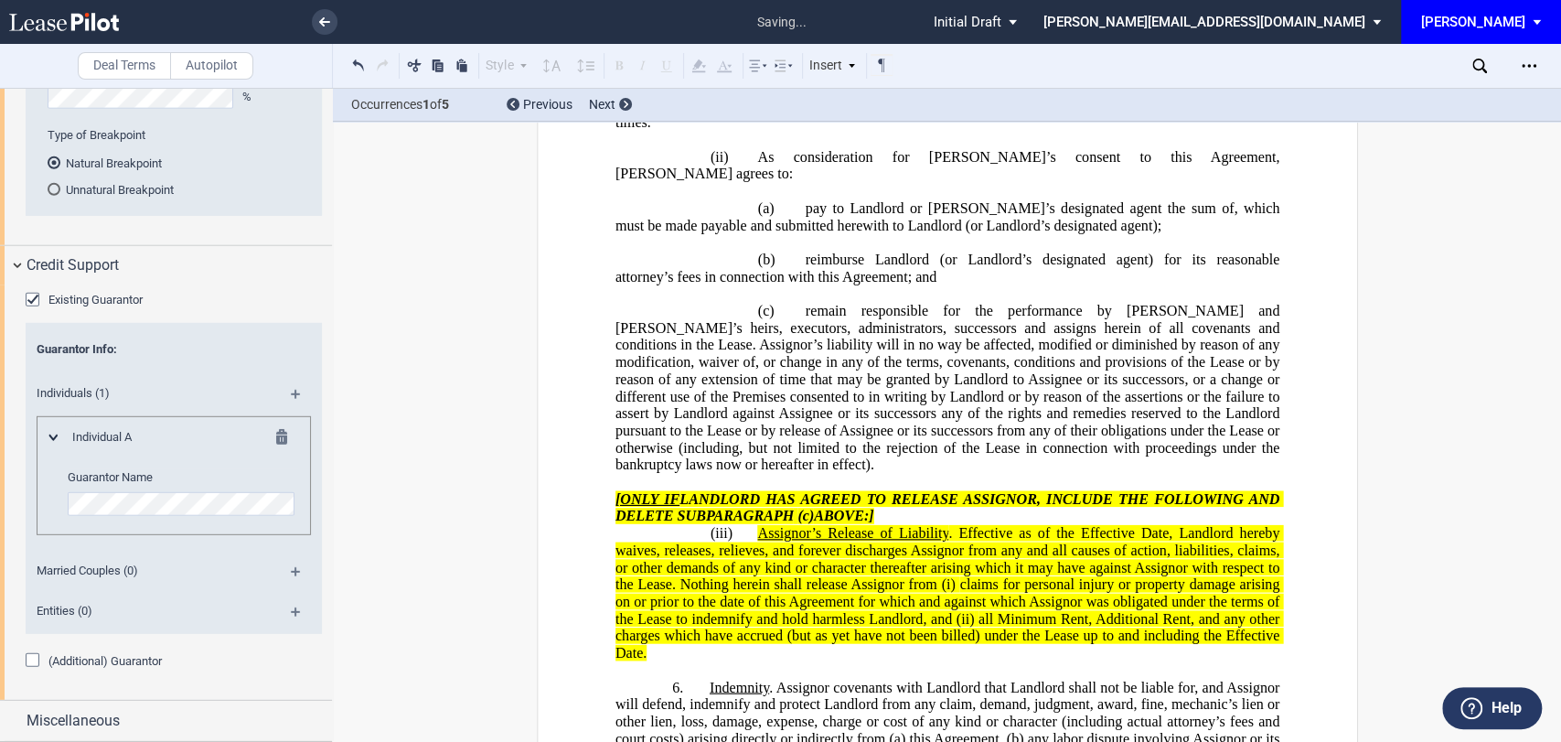
scroll to position [283, 0]
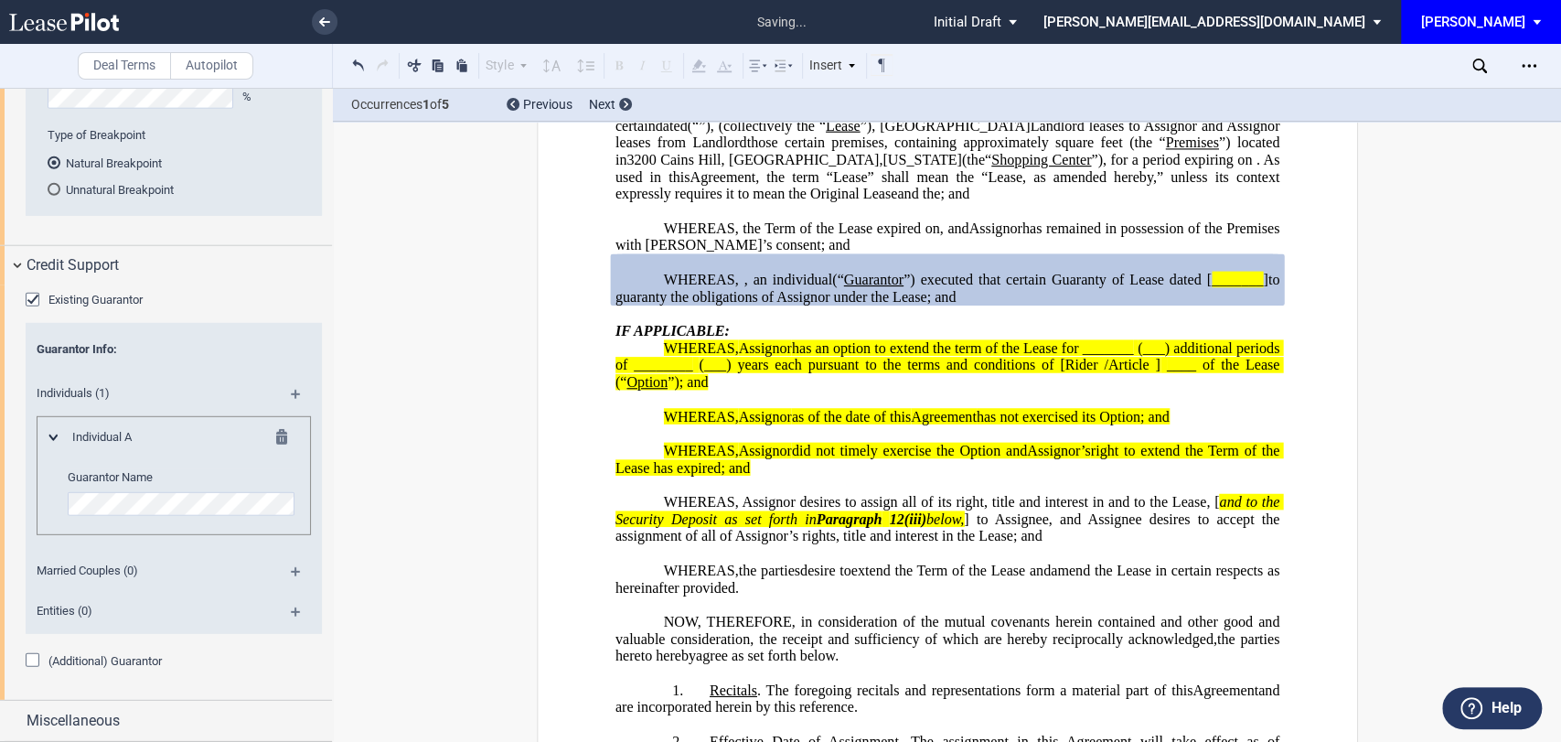
click at [80, 652] on md-checkbox "(Additional) Guarantor" at bounding box center [94, 661] width 136 height 18
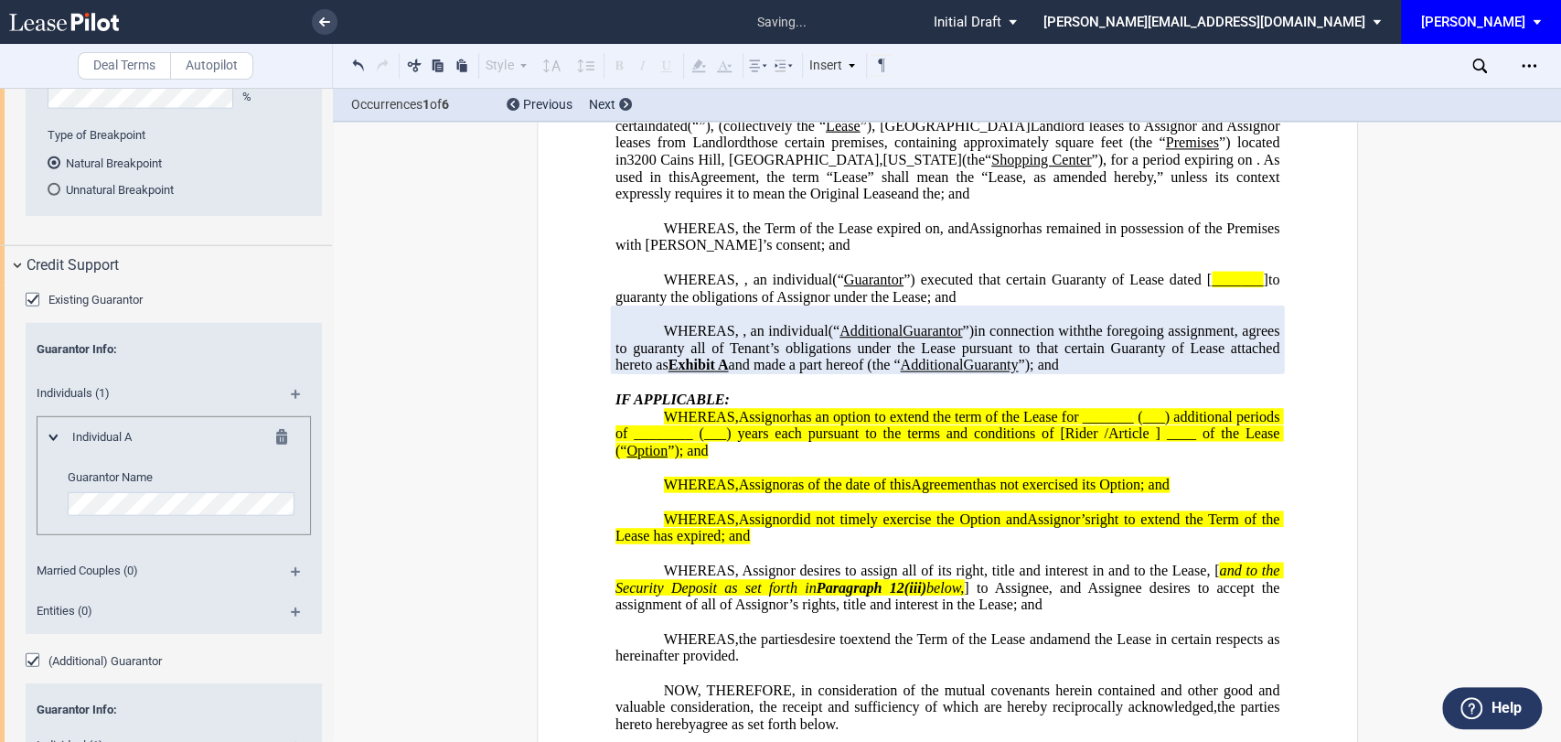
scroll to position [255, 0]
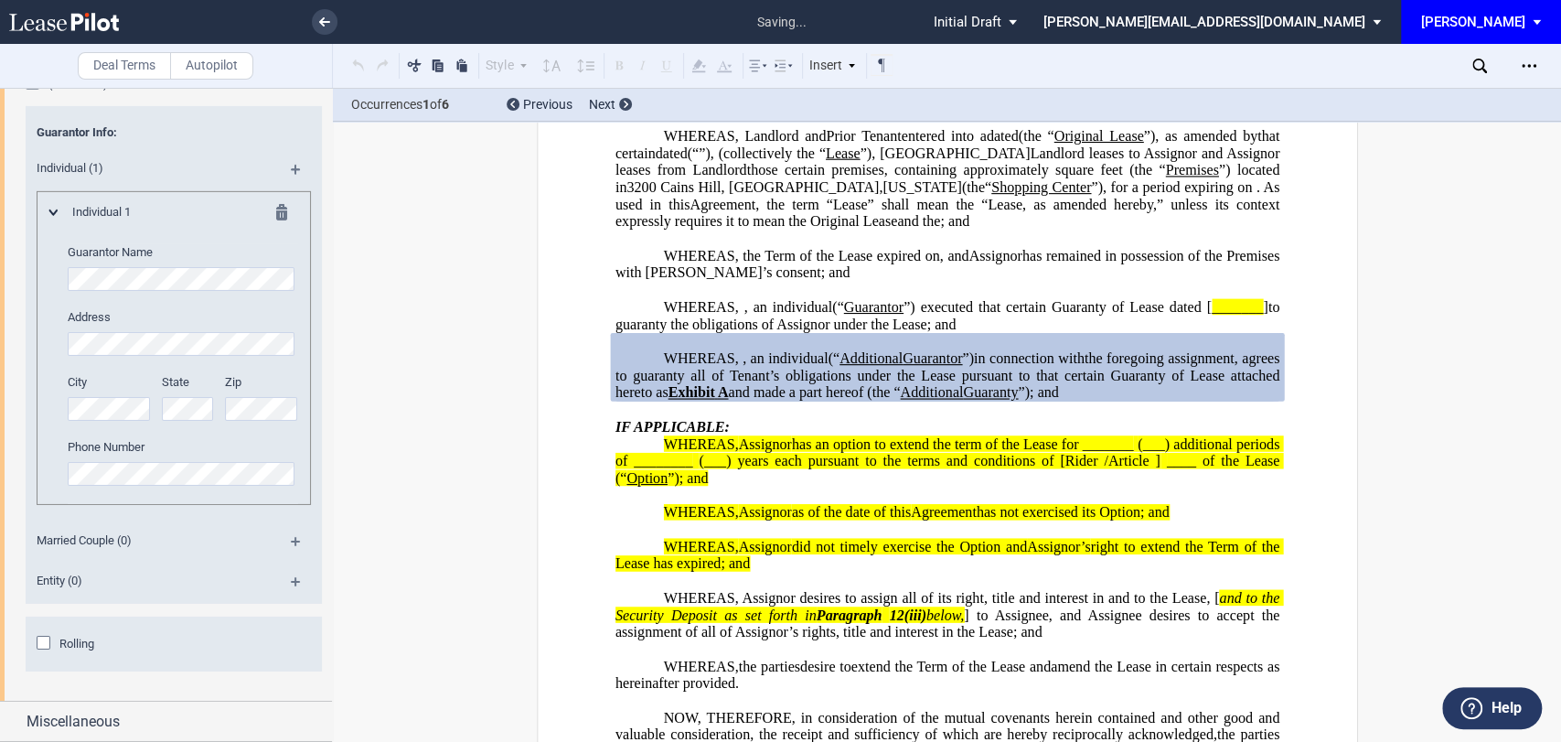
click at [91, 647] on span "Rolling" at bounding box center [76, 644] width 35 height 14
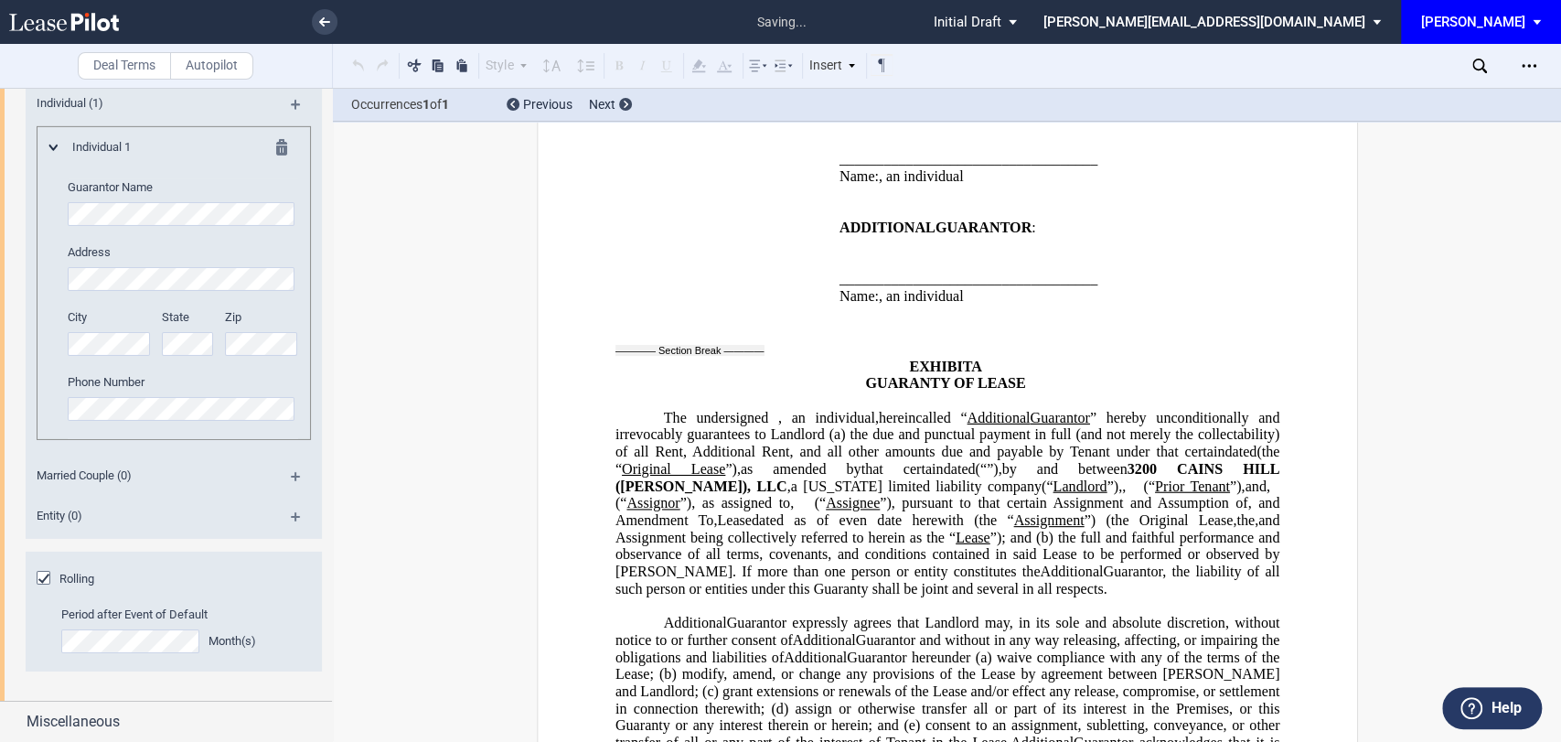
scroll to position [12189, 0]
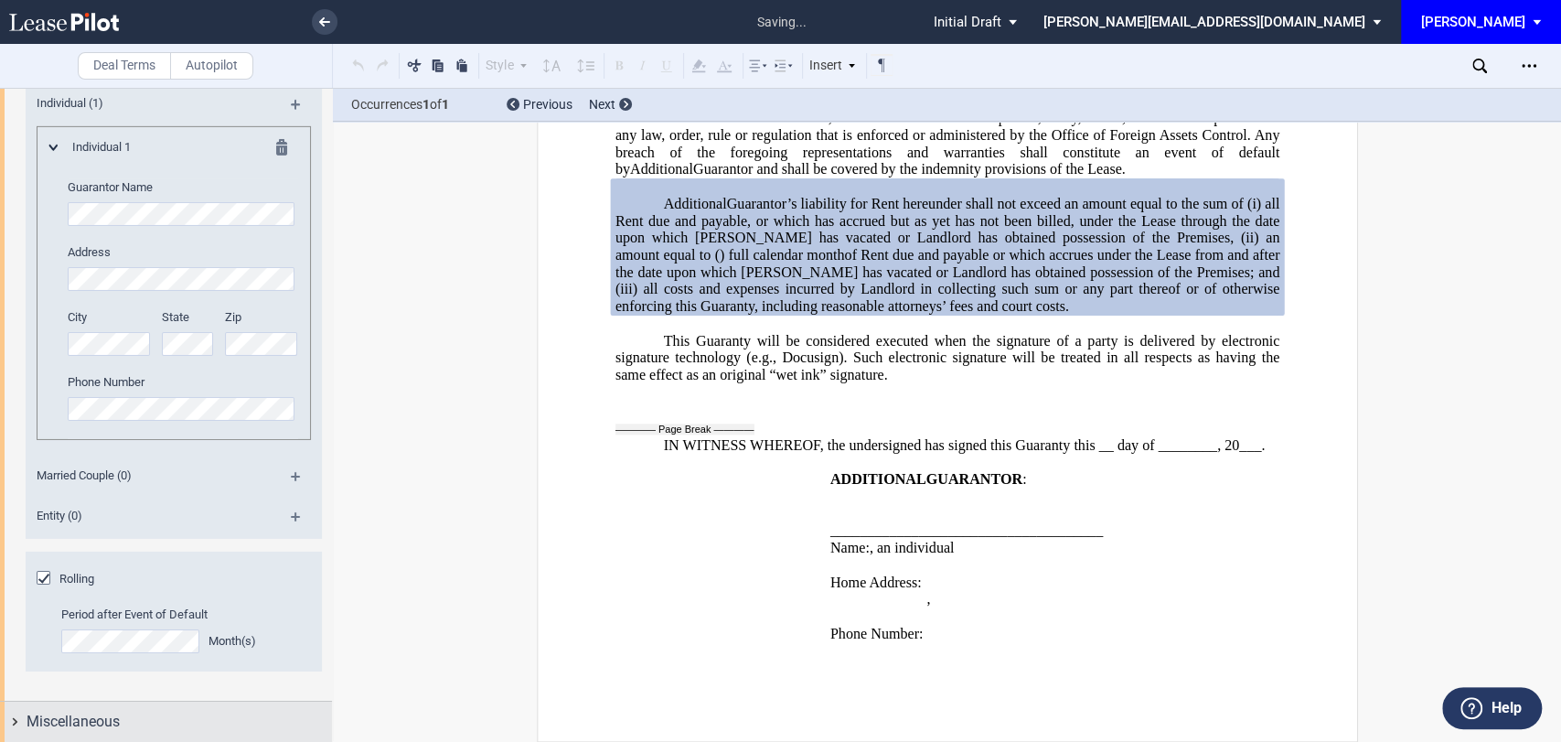
click at [110, 711] on span "Miscellaneous" at bounding box center [73, 722] width 93 height 22
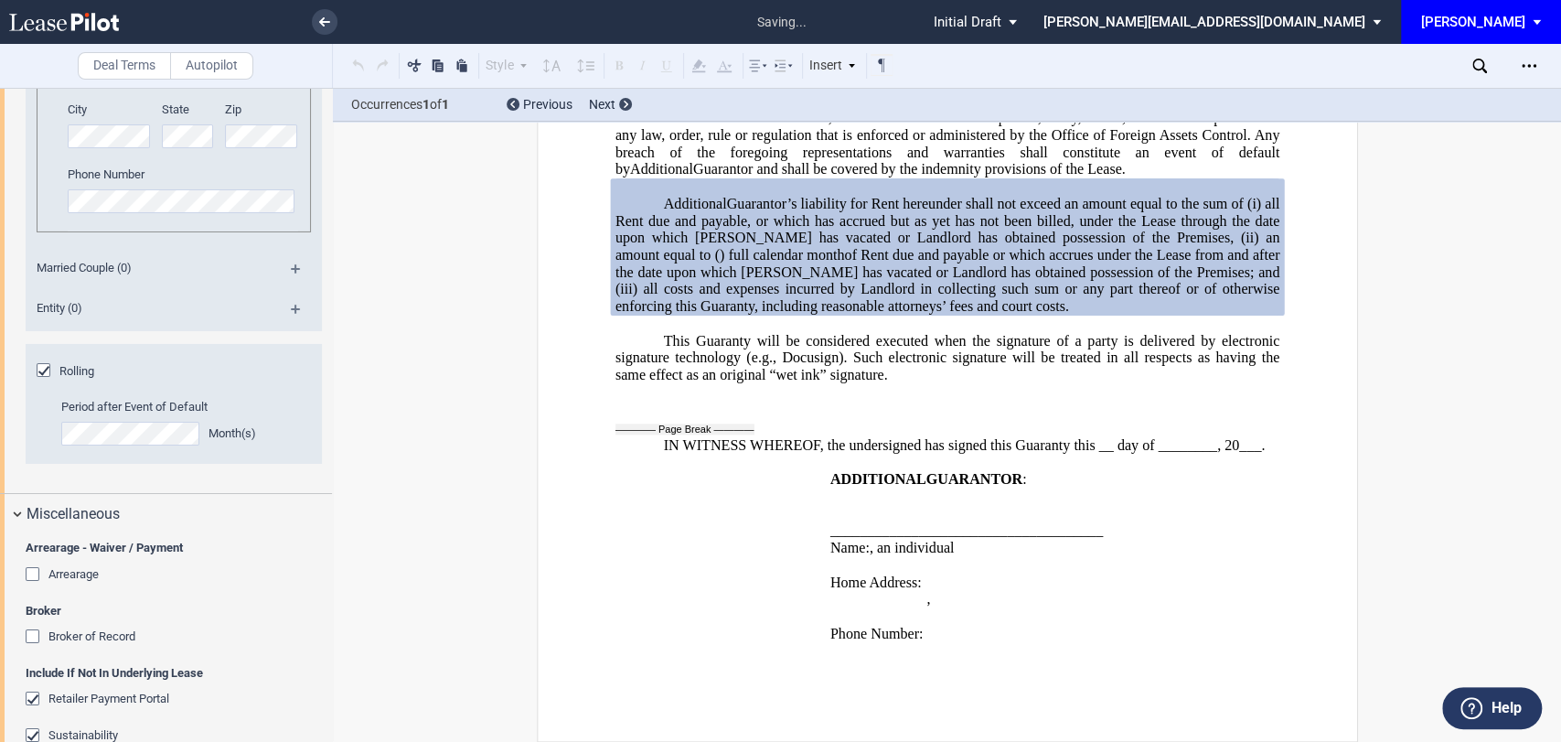
scroll to position [4417, 0]
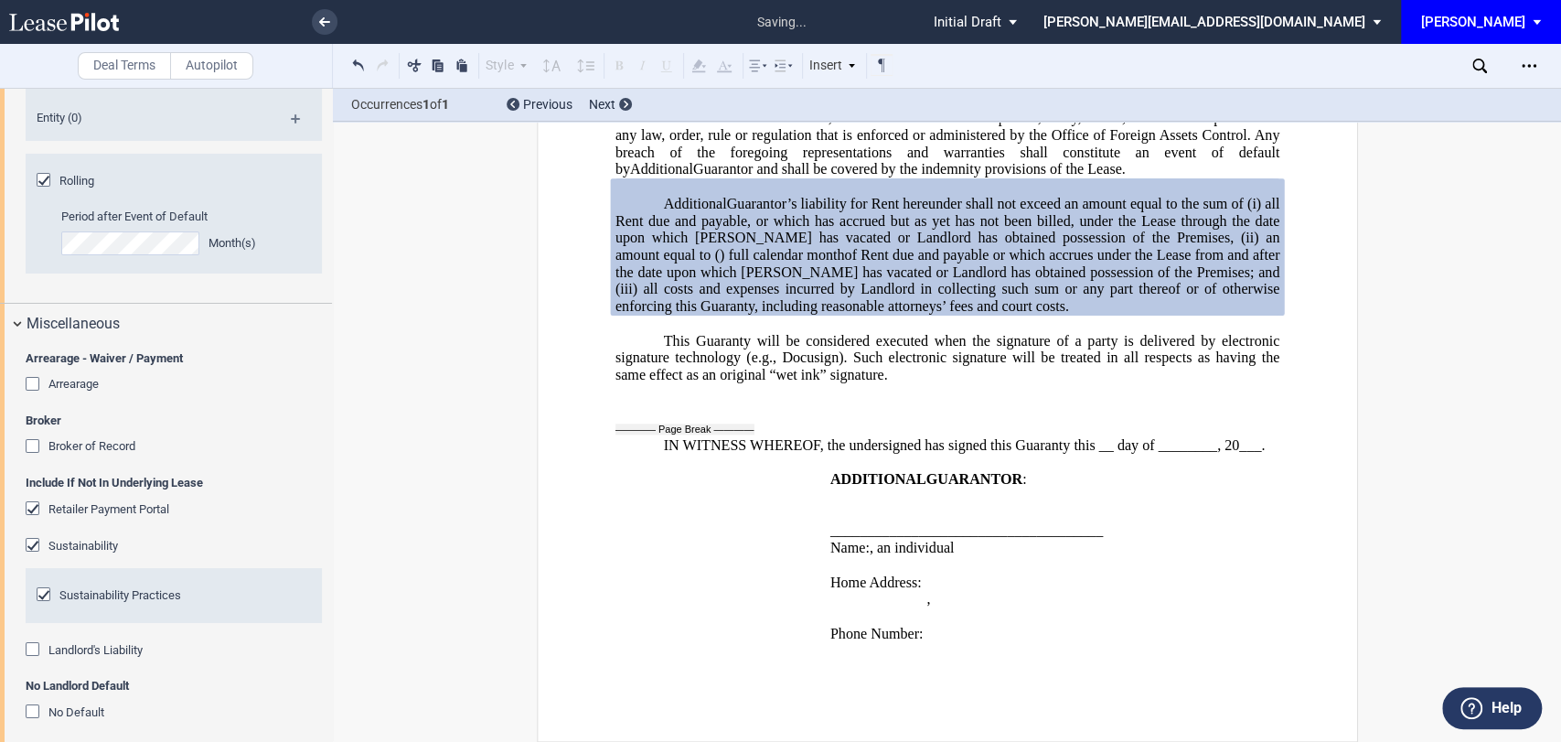
click at [80, 390] on span "Arrearage" at bounding box center [73, 384] width 50 height 14
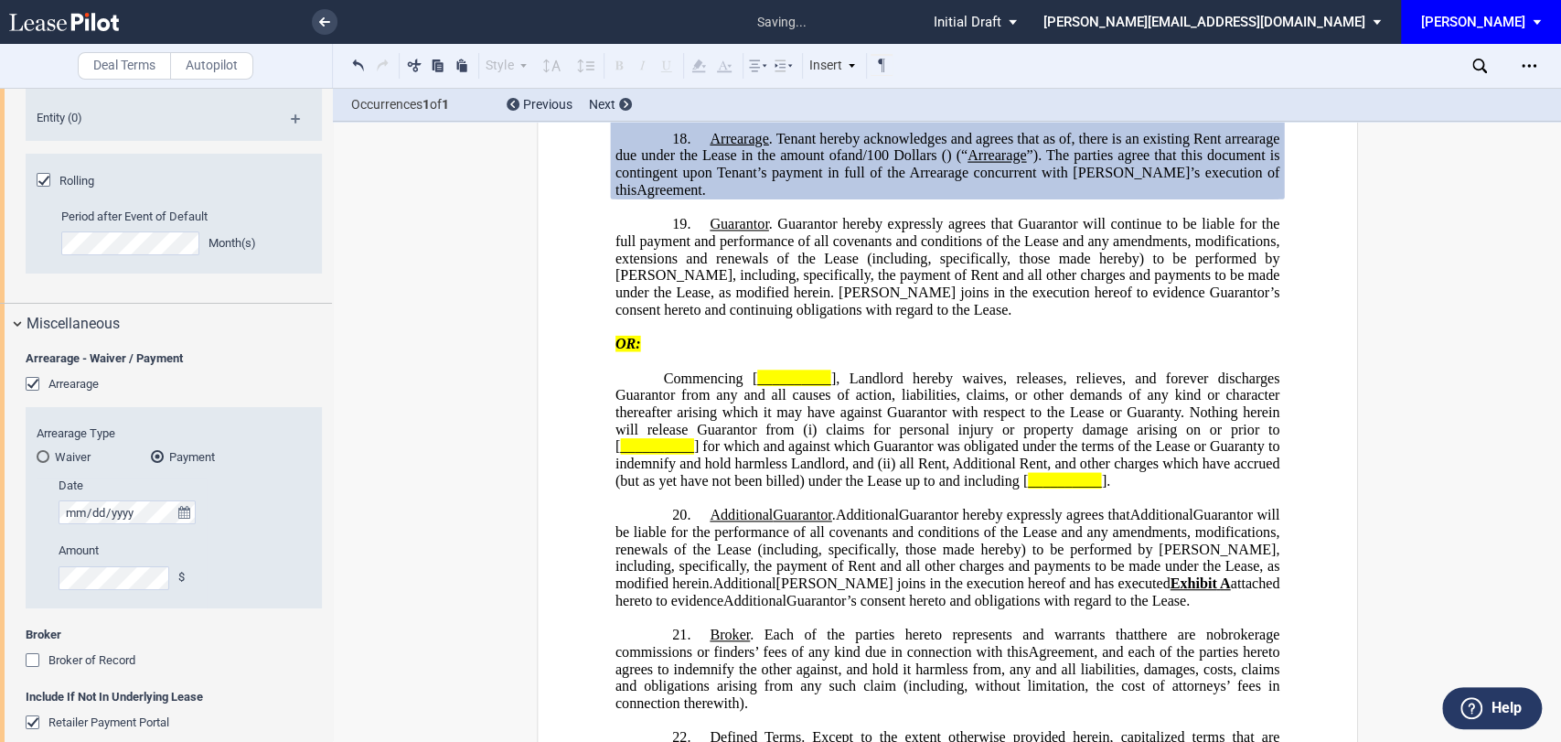
click at [77, 659] on span "Broker of Record" at bounding box center [91, 660] width 87 height 14
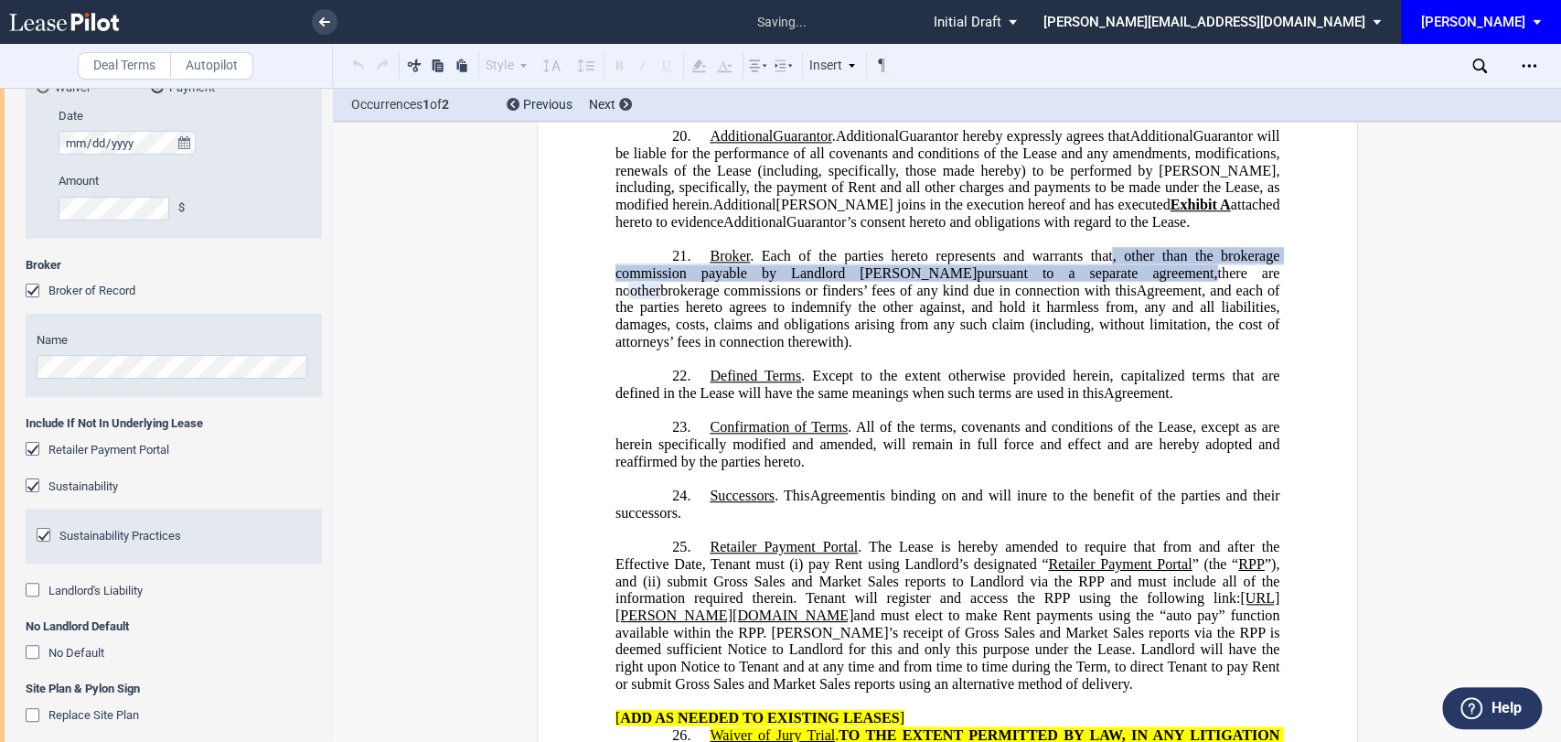
scroll to position [0, 0]
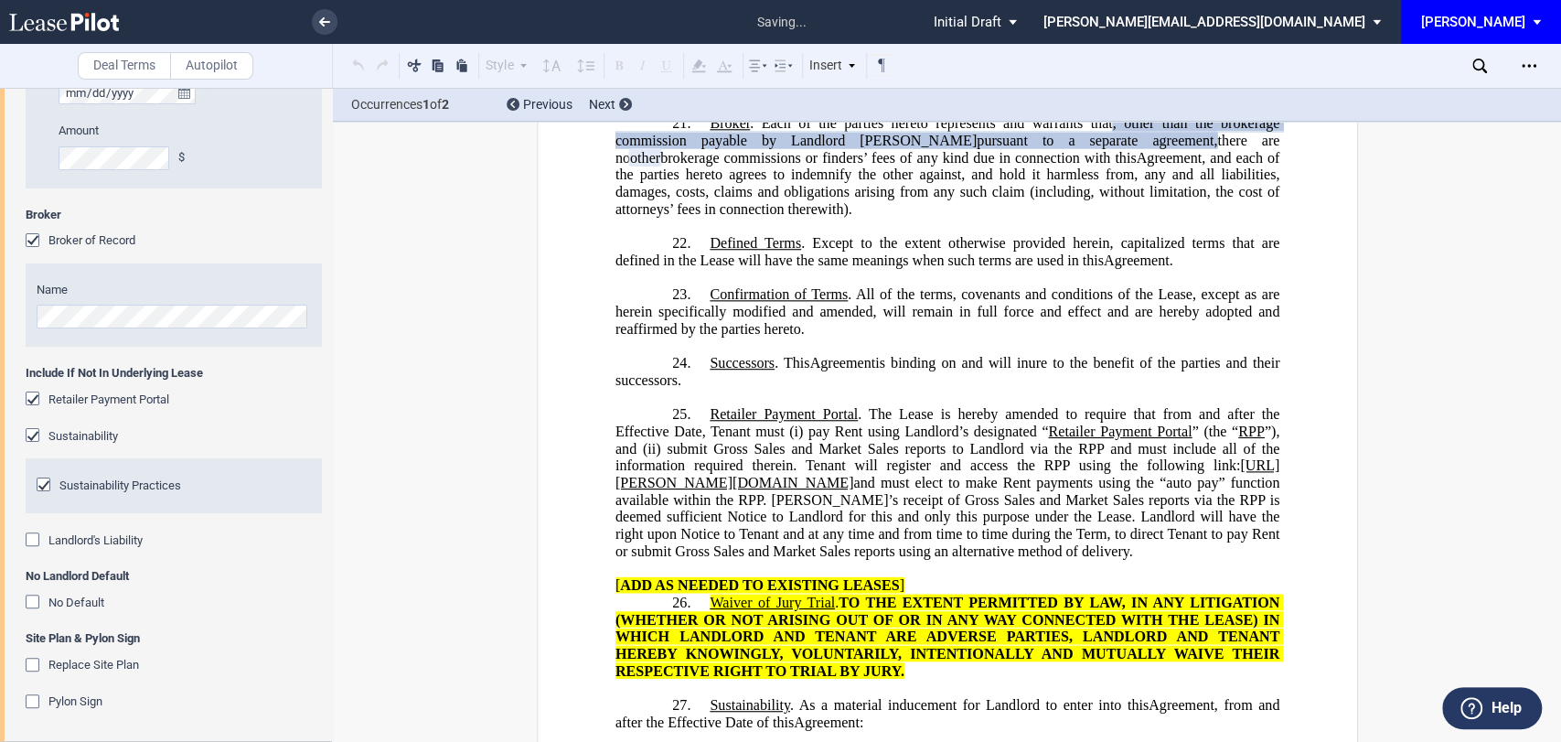
click at [77, 536] on span "Landlord's Liability" at bounding box center [95, 540] width 94 height 14
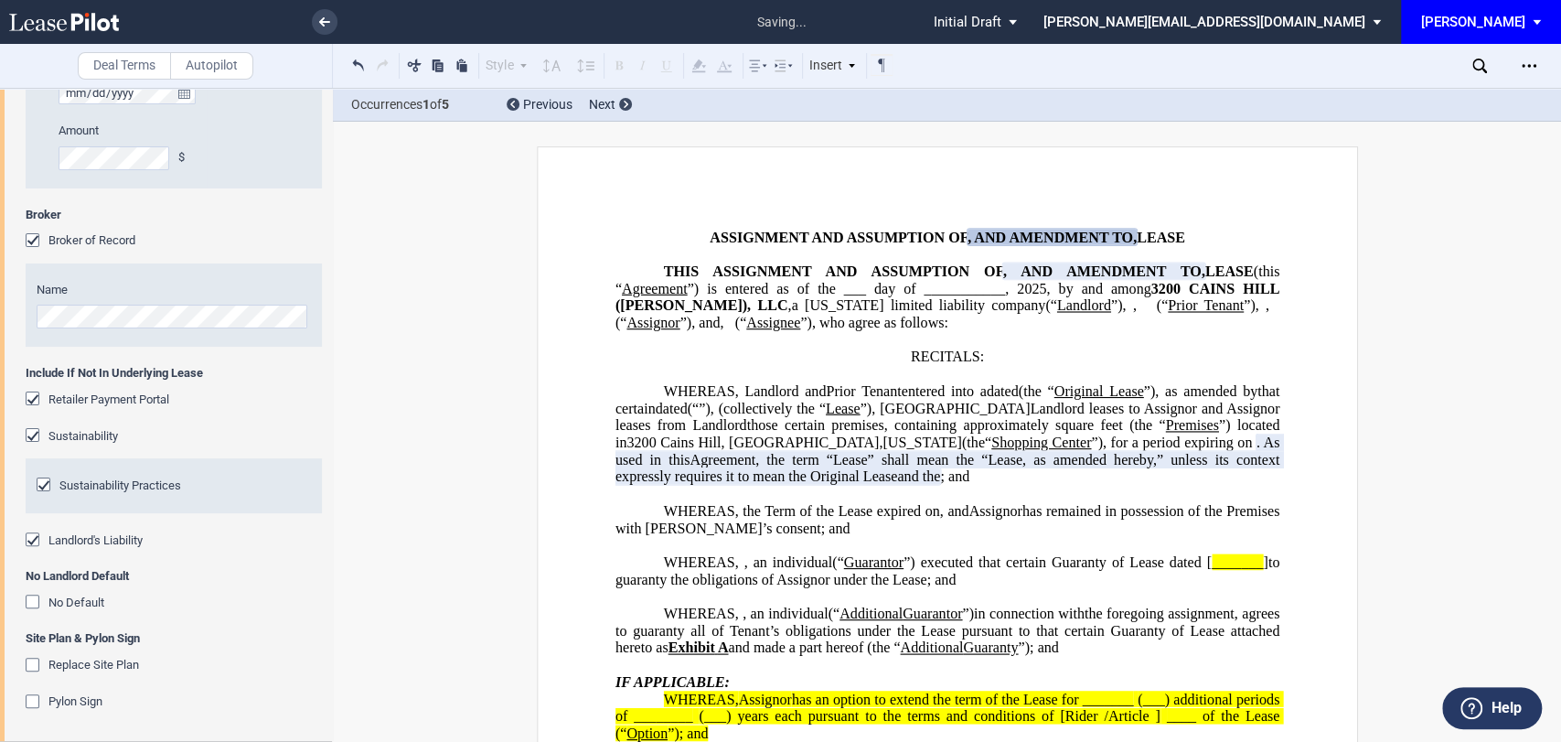
click at [73, 609] on span "No Default" at bounding box center [76, 602] width 56 height 14
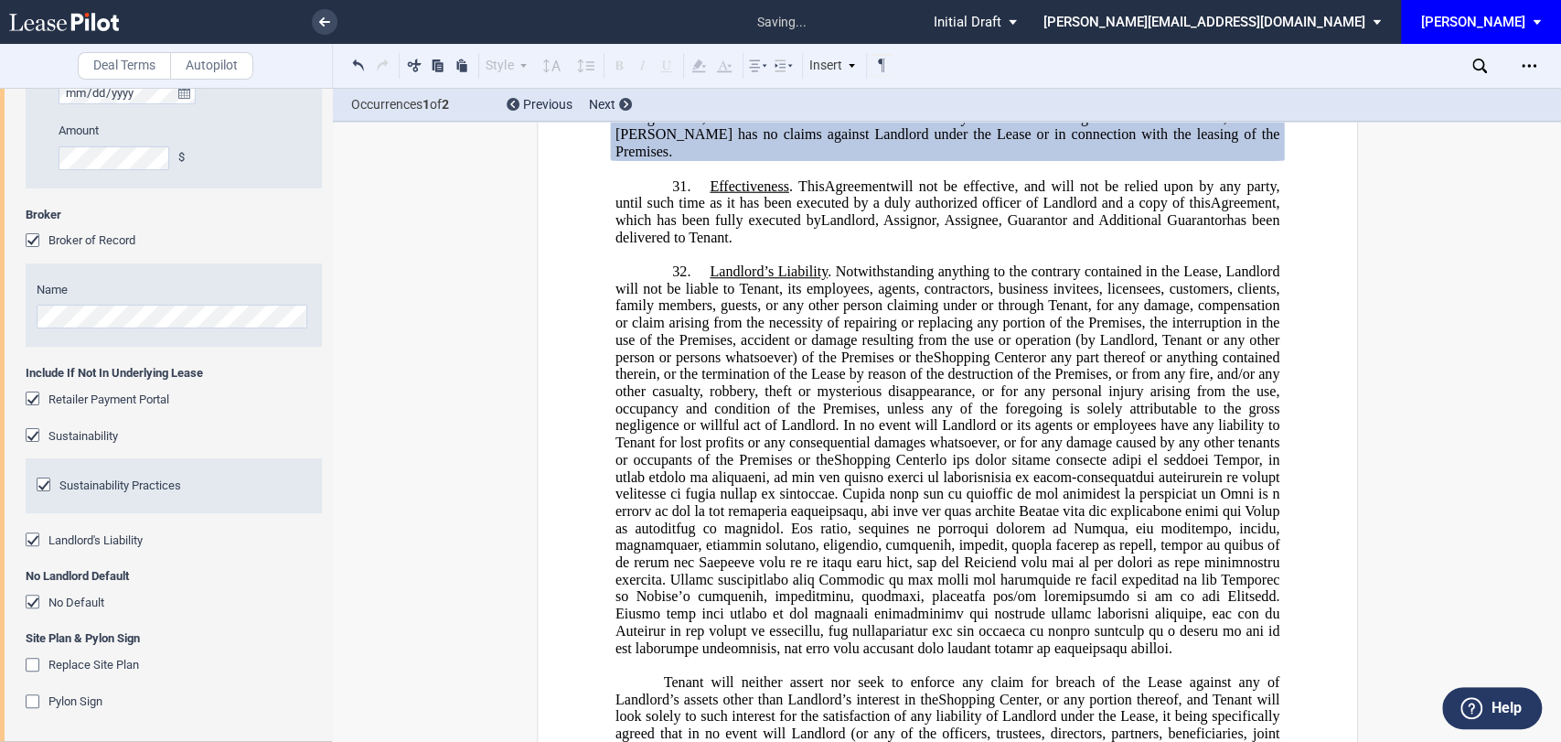
click at [59, 671] on span "Replace Site Plan" at bounding box center [93, 665] width 91 height 14
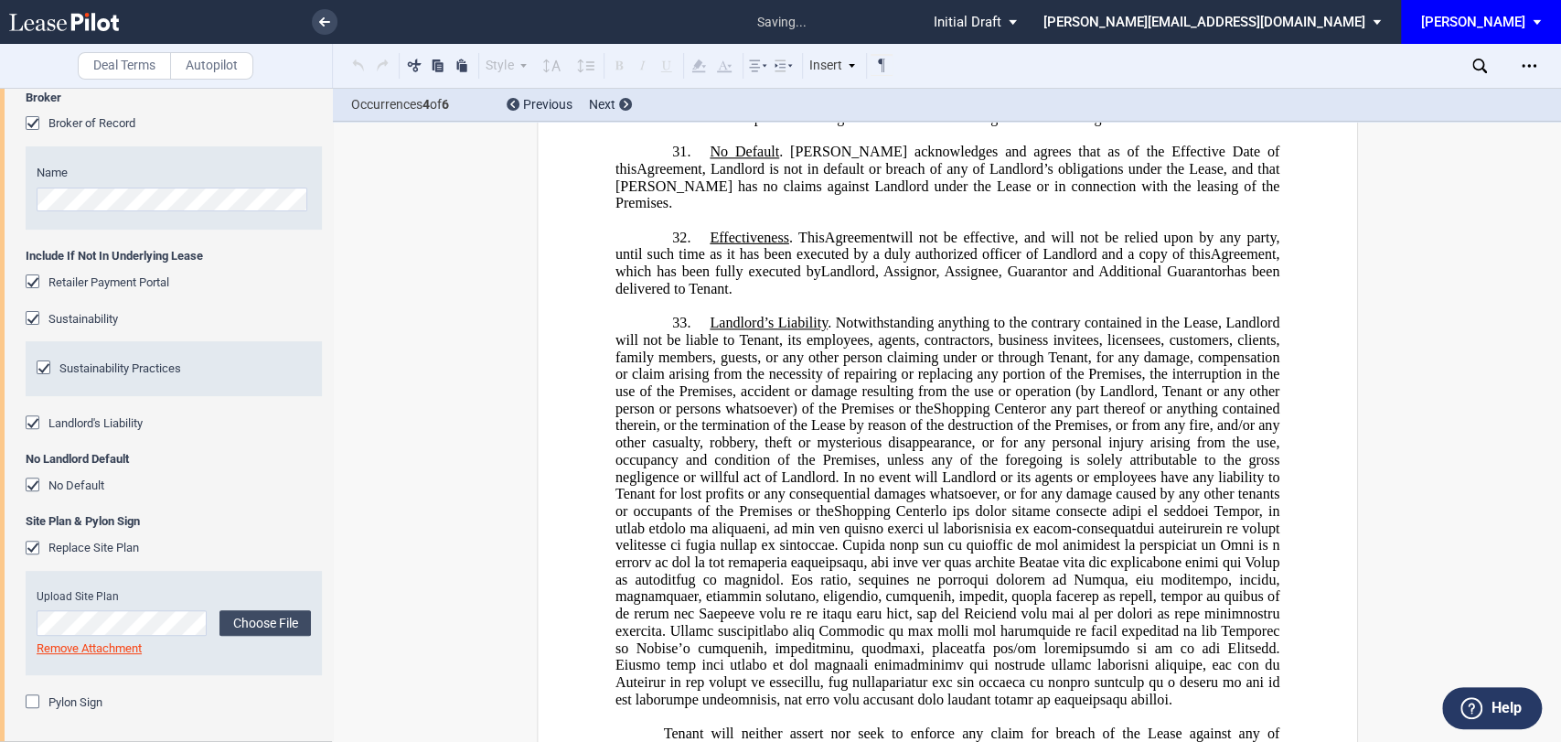
drag, startPoint x: 78, startPoint y: 708, endPoint x: 80, endPoint y: 697, distance: 11.3
click at [76, 708] on span "Pylon Sign" at bounding box center [75, 702] width 54 height 14
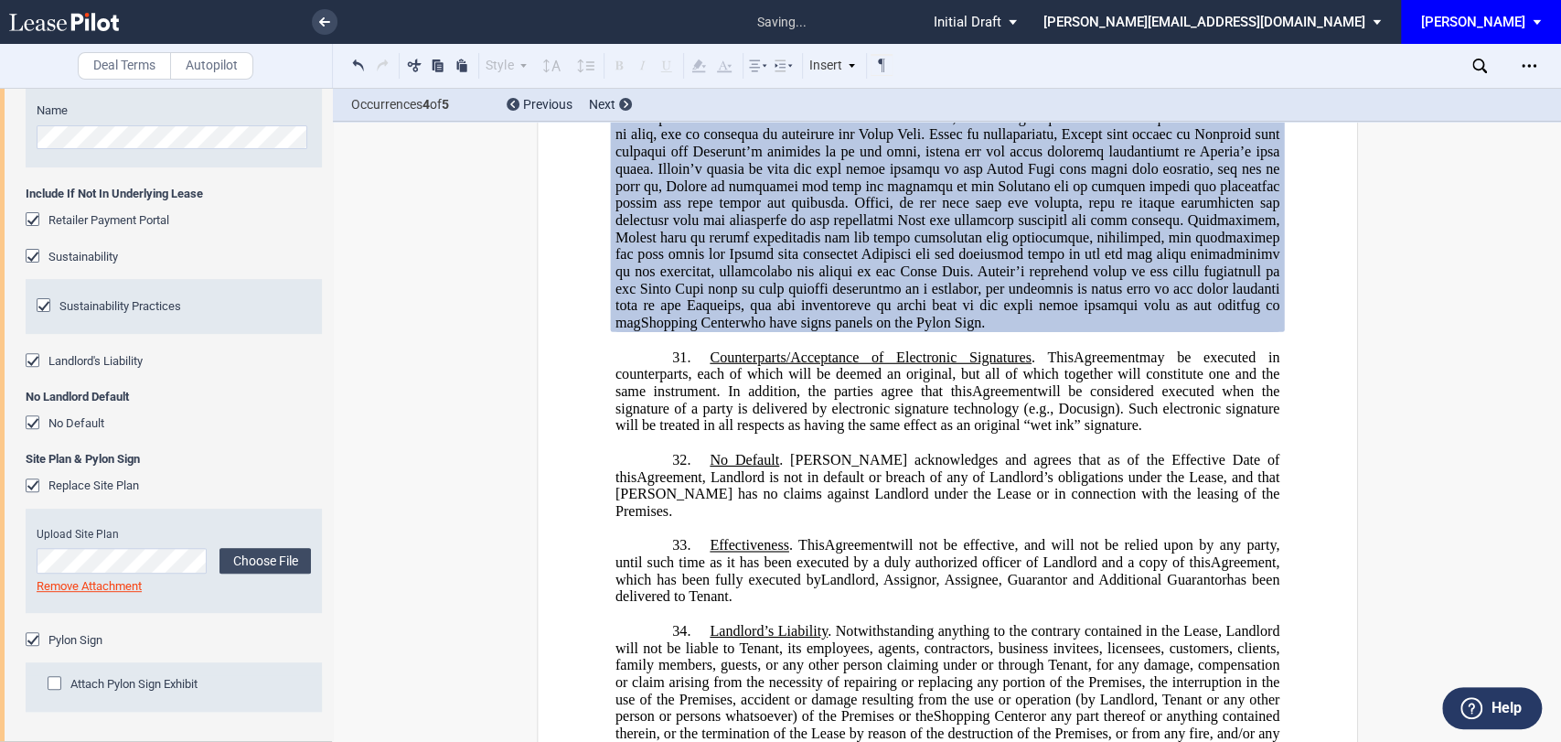
click at [95, 691] on div "Attach Pylon Sign Exhibit" at bounding box center [133, 684] width 127 height 16
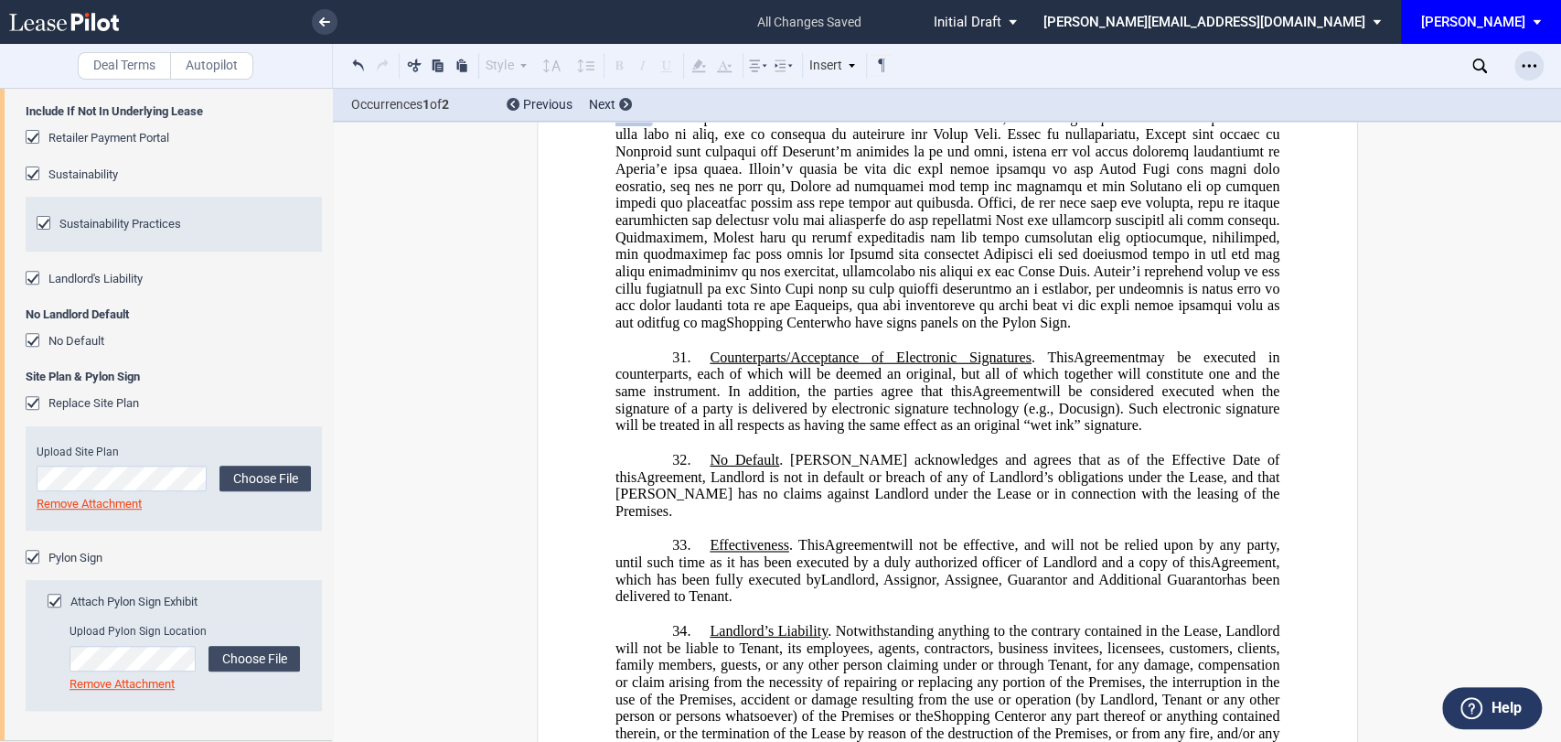
click at [1538, 63] on div "Open Lease options menu" at bounding box center [1529, 65] width 29 height 29
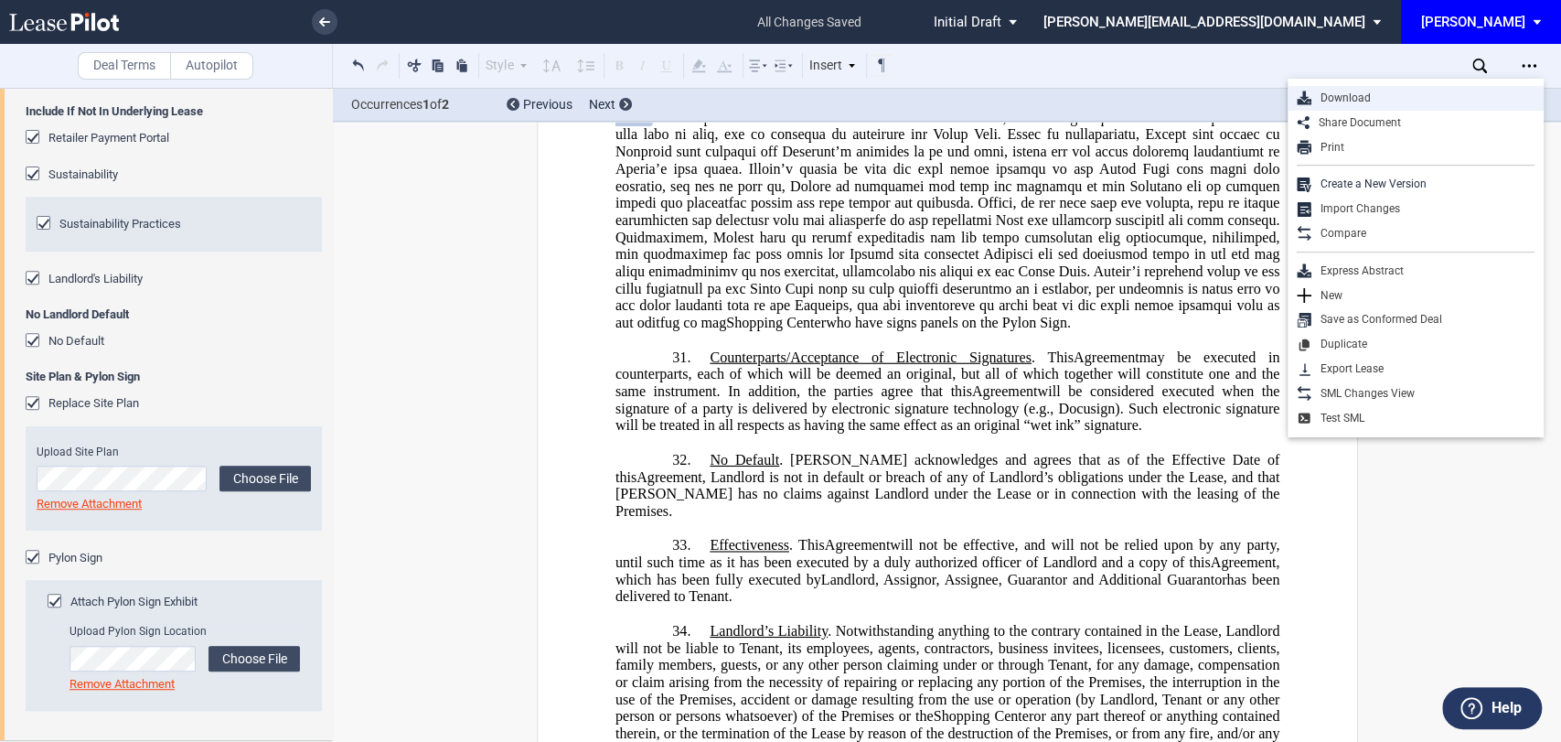
click at [1359, 97] on div "Download" at bounding box center [1423, 99] width 223 height 16
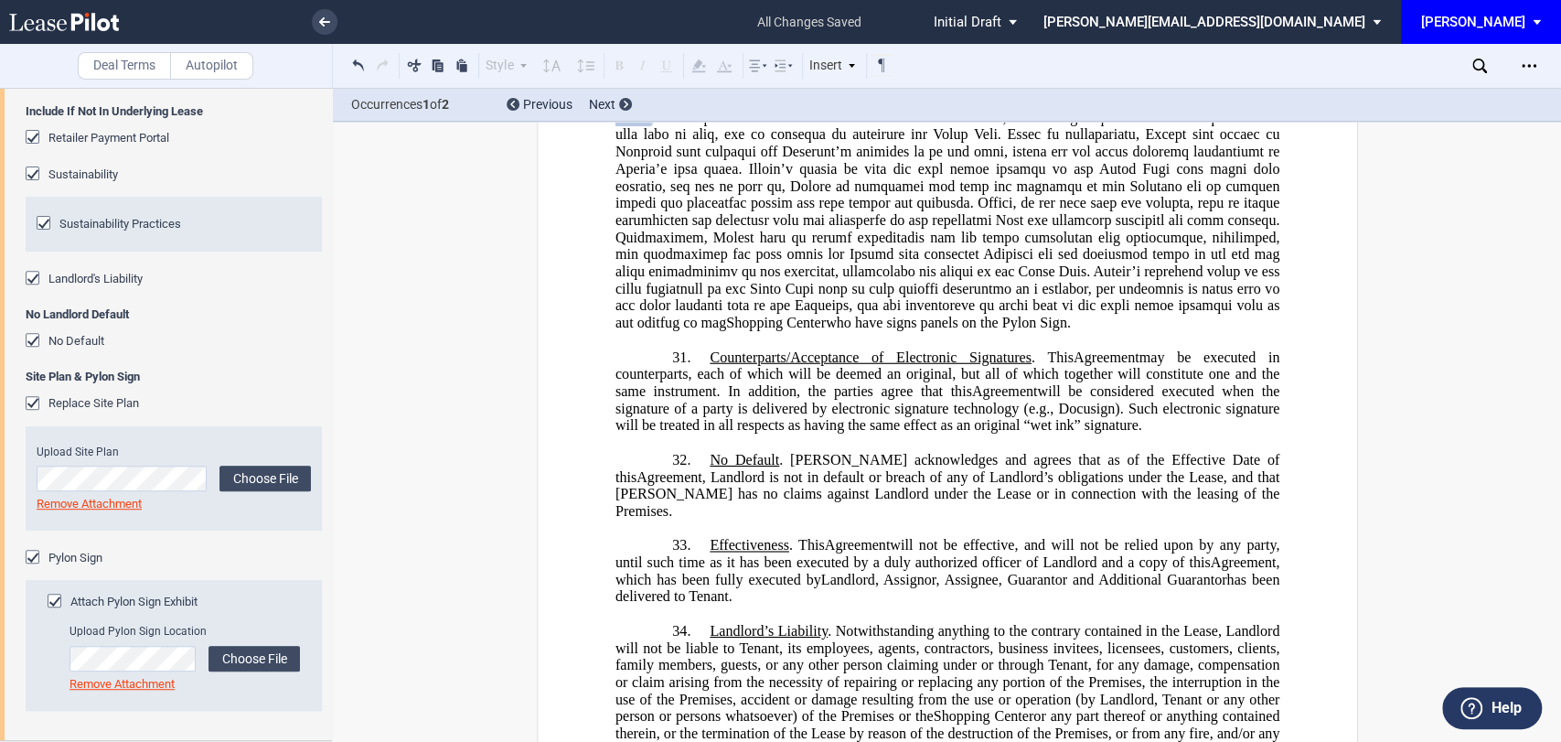
click at [307, 13] on li at bounding box center [263, 22] width 150 height 44
click at [315, 17] on link at bounding box center [325, 22] width 26 height 26
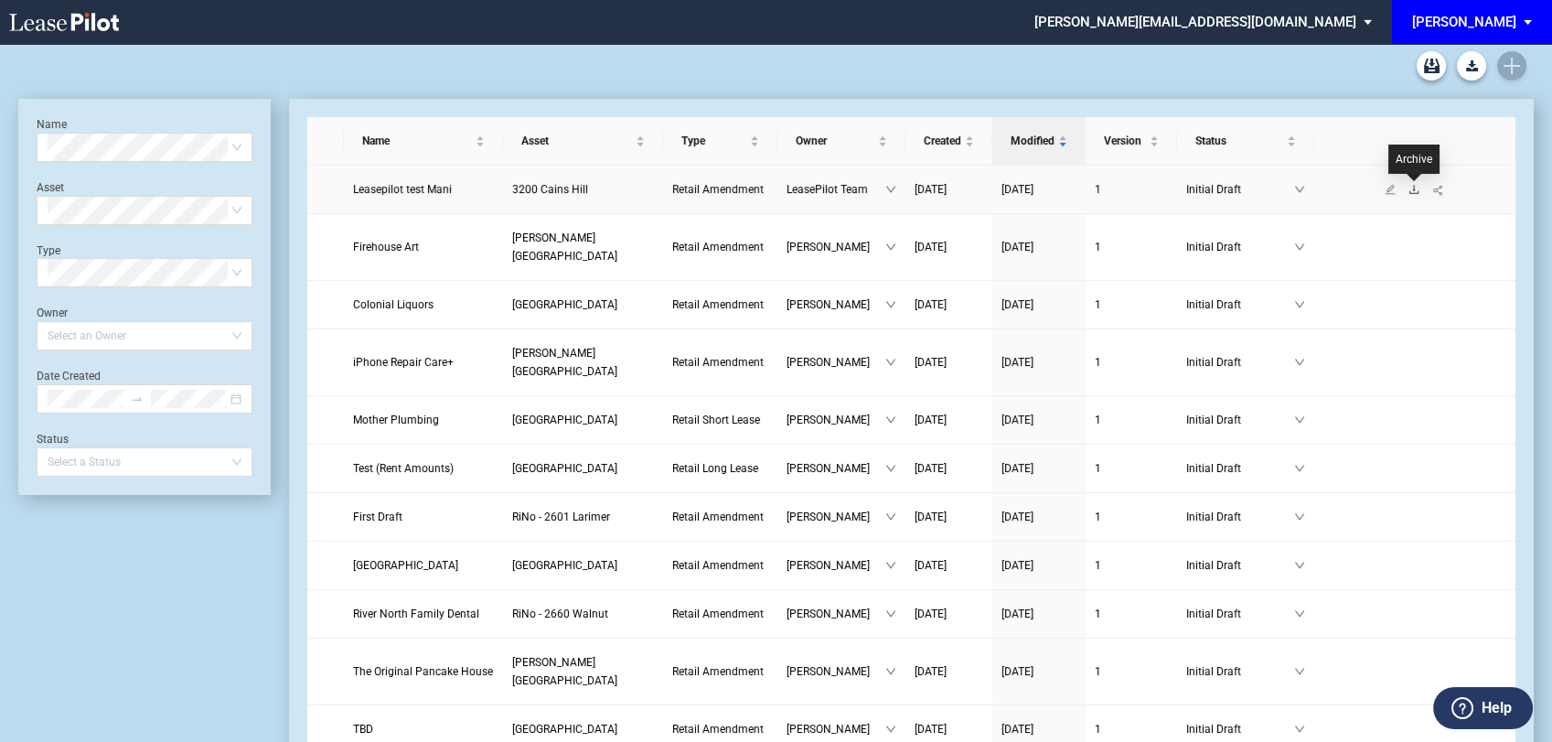
click at [1415, 188] on icon "download" at bounding box center [1414, 189] width 11 height 11
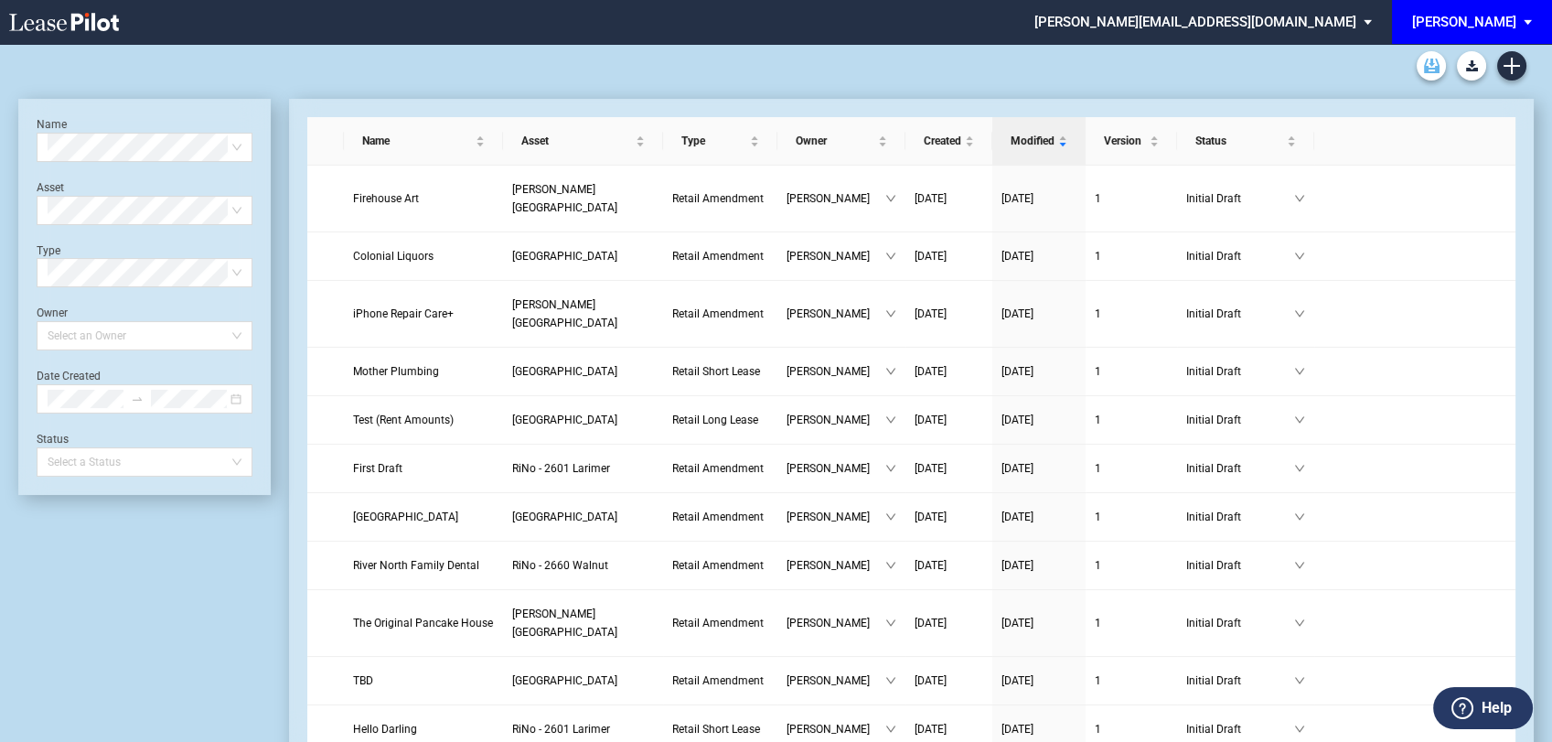
click at [1429, 69] on use "Archive" at bounding box center [1432, 66] width 16 height 15
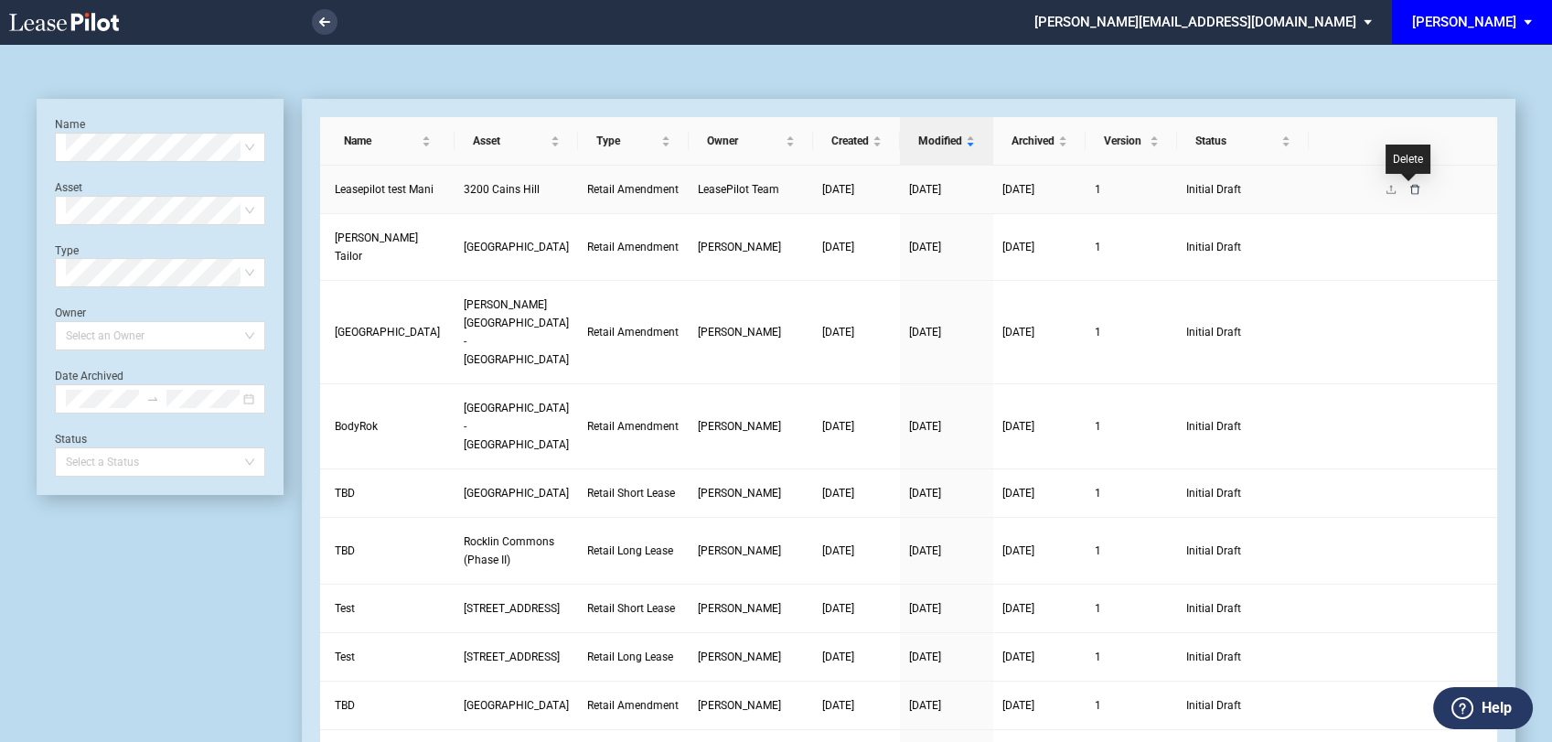
click at [1409, 188] on icon "delete" at bounding box center [1414, 189] width 11 height 11
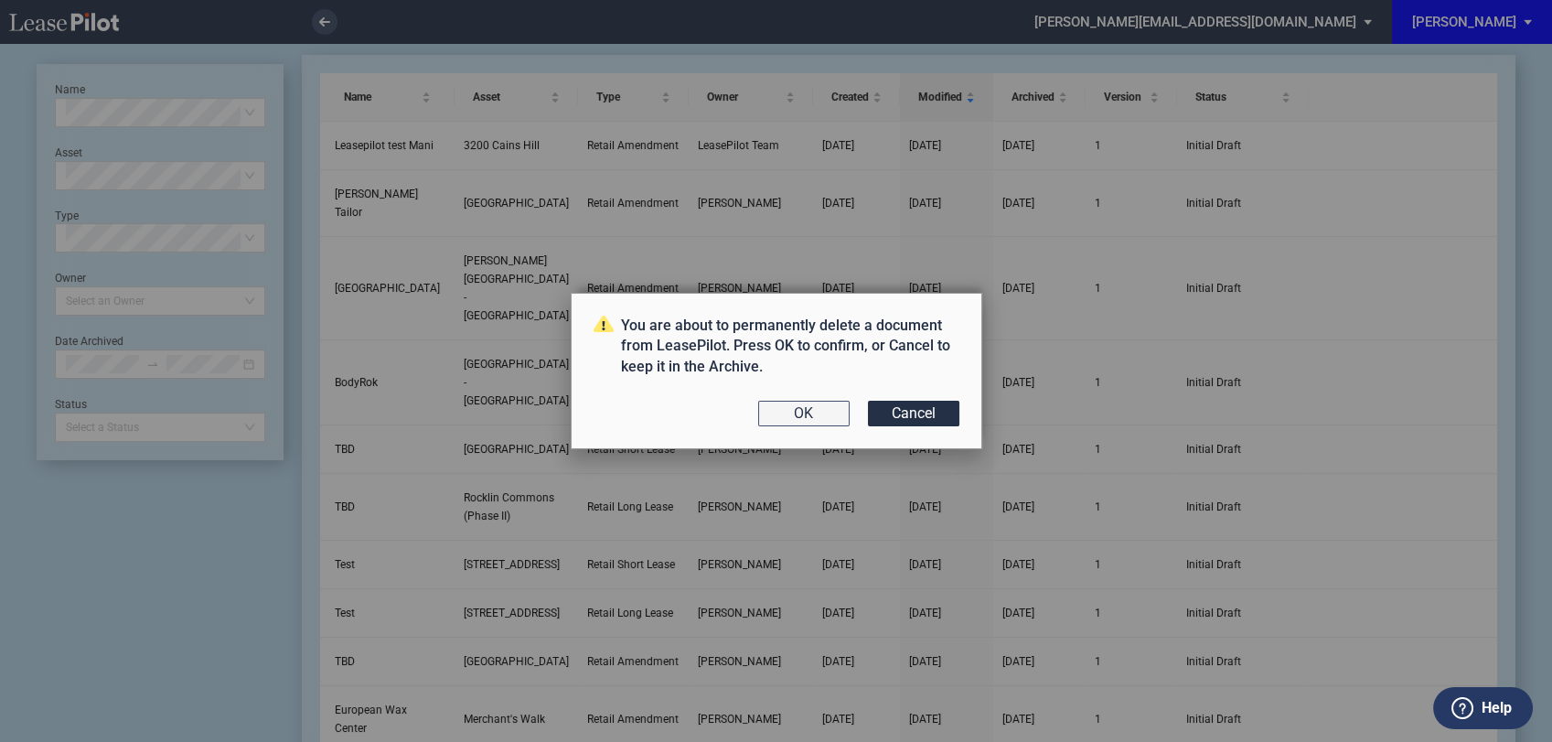
click at [820, 413] on button "OK" at bounding box center [803, 414] width 91 height 26
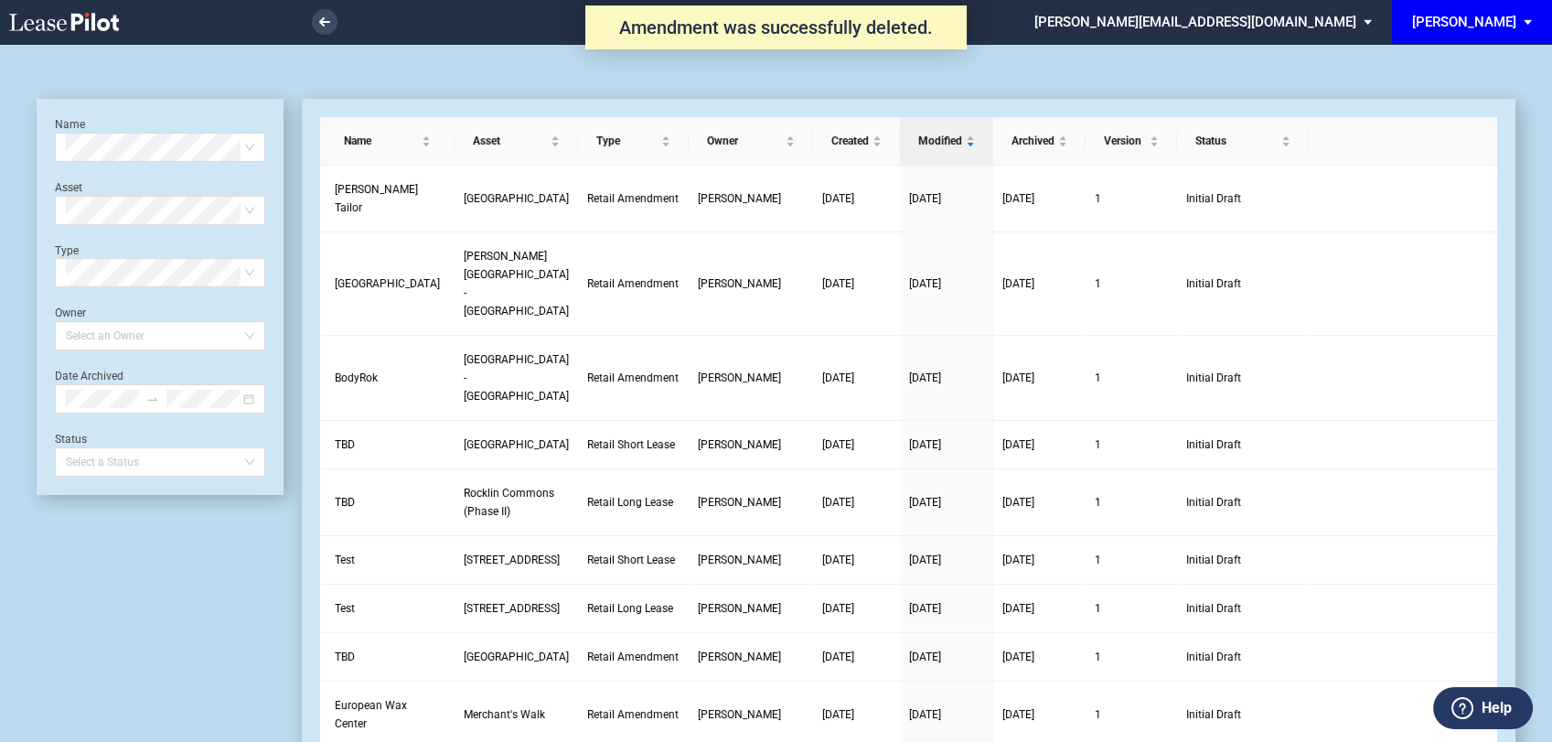
click at [77, 14] on use at bounding box center [64, 22] width 110 height 18
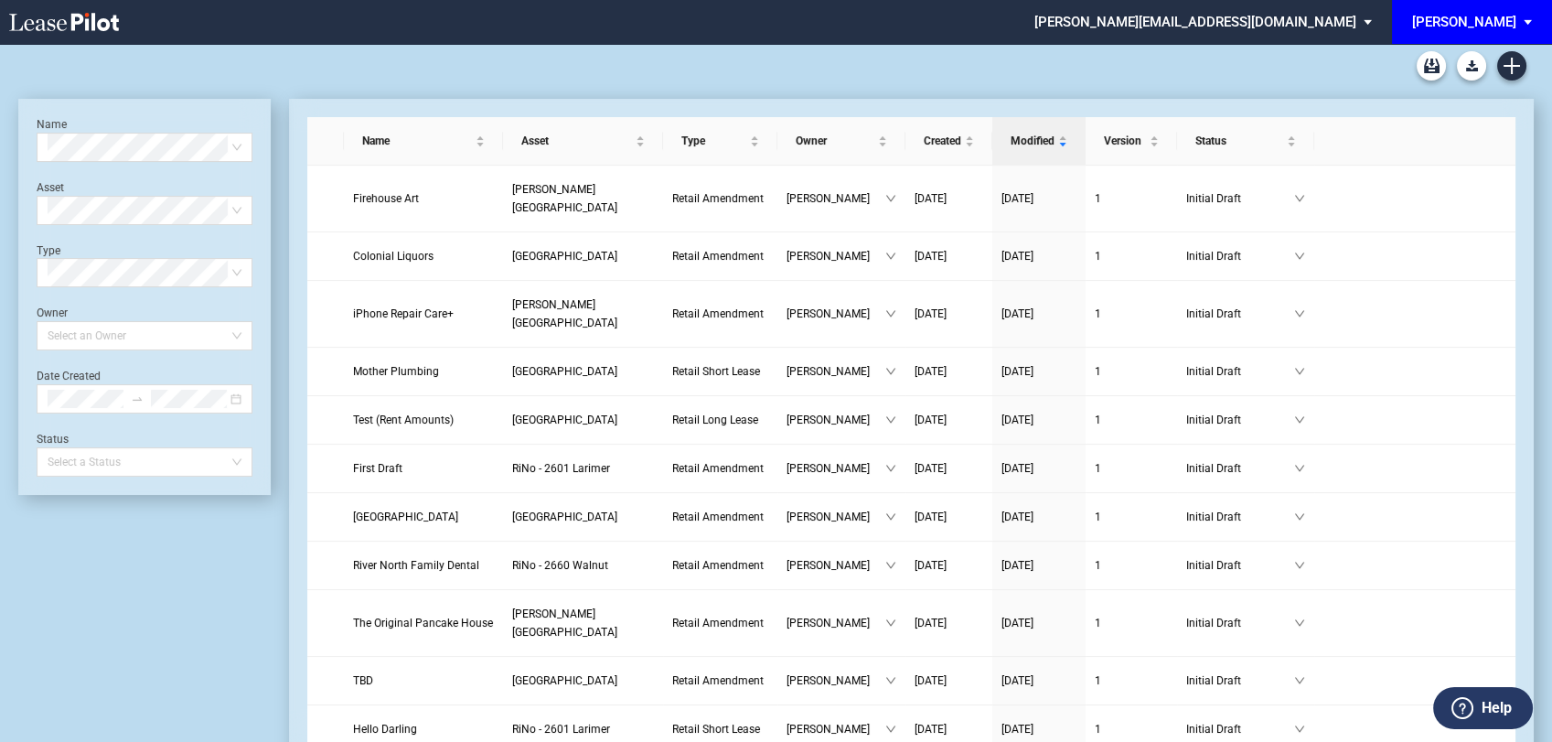
click at [1508, 24] on div "[PERSON_NAME]" at bounding box center [1464, 22] width 104 height 16
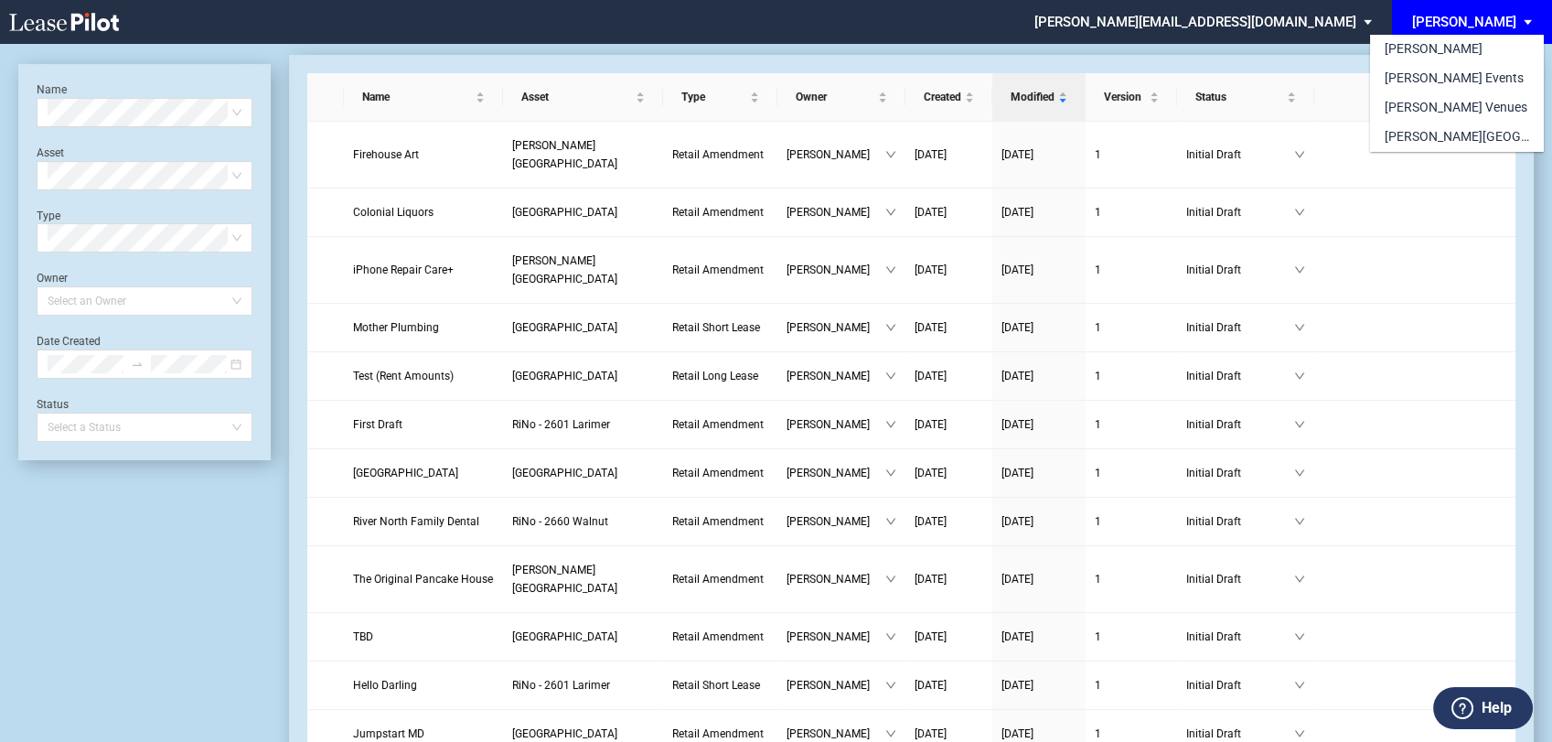
click at [1316, 23] on md-backdrop at bounding box center [776, 392] width 1552 height 785
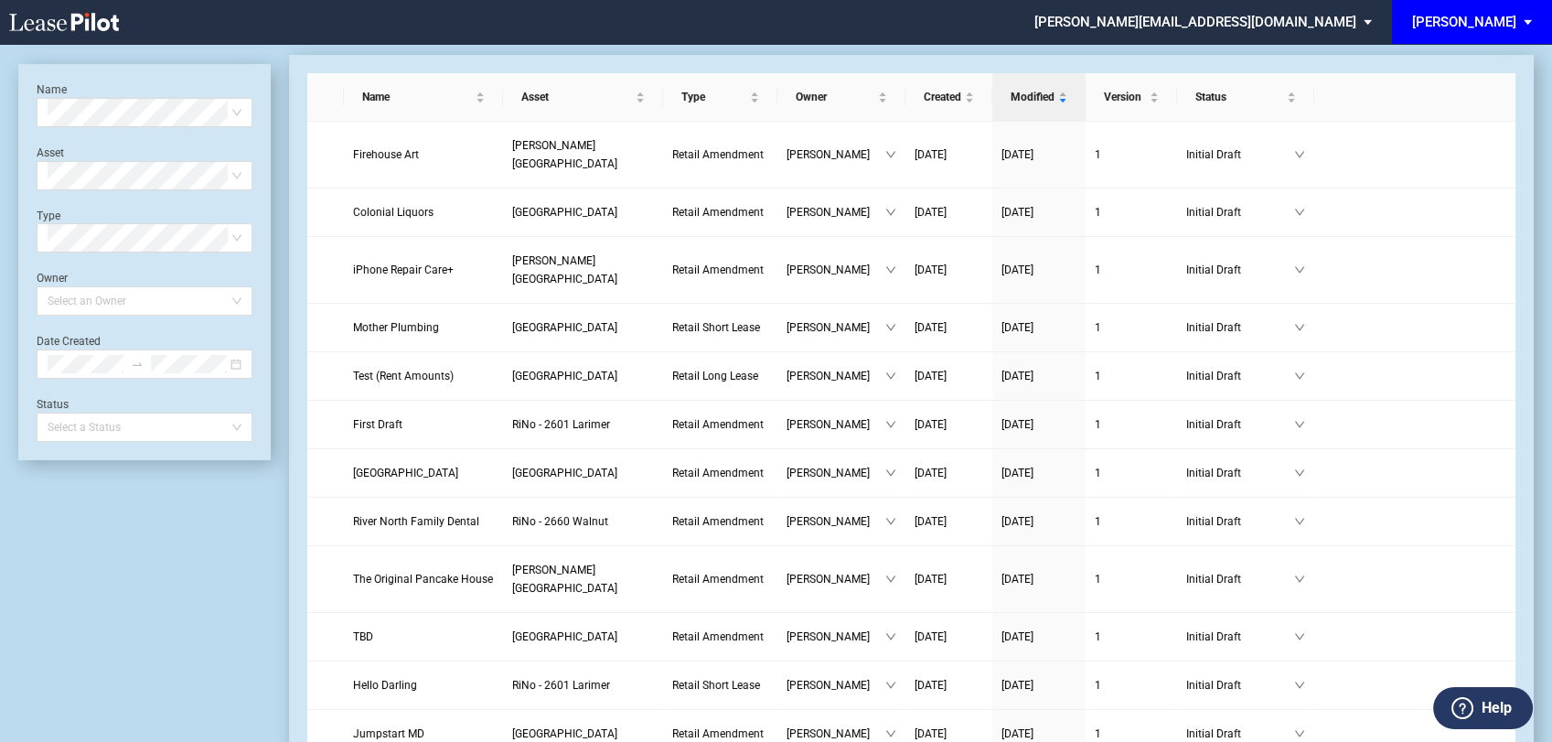
click at [1323, 24] on md-select "[PERSON_NAME][EMAIL_ADDRESS][DOMAIN_NAME] Change Password 2-Factor Authenticati…" at bounding box center [1210, 20] width 355 height 41
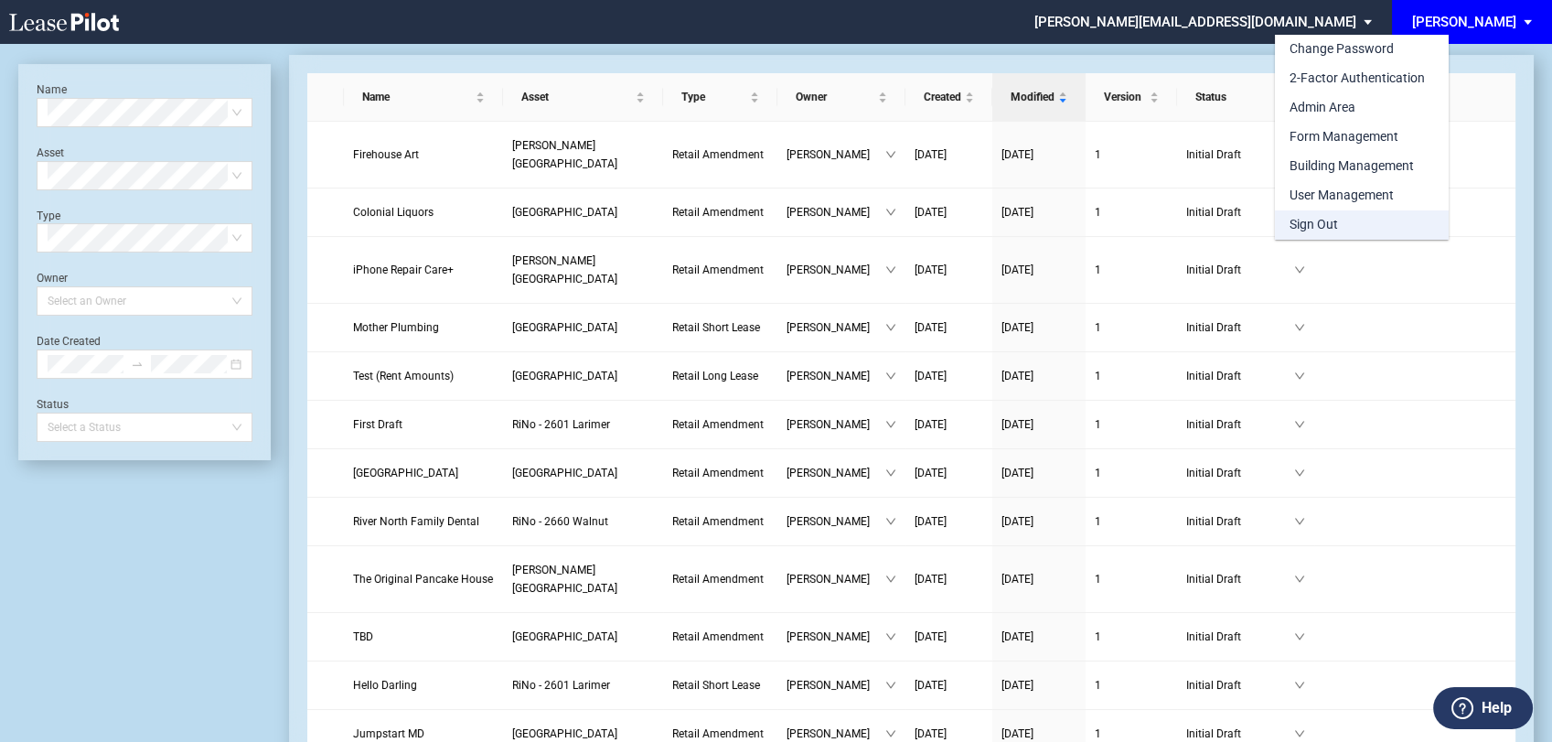
click at [1324, 225] on div "Sign Out" at bounding box center [1314, 225] width 48 height 18
